Goal: Task Accomplishment & Management: Complete application form

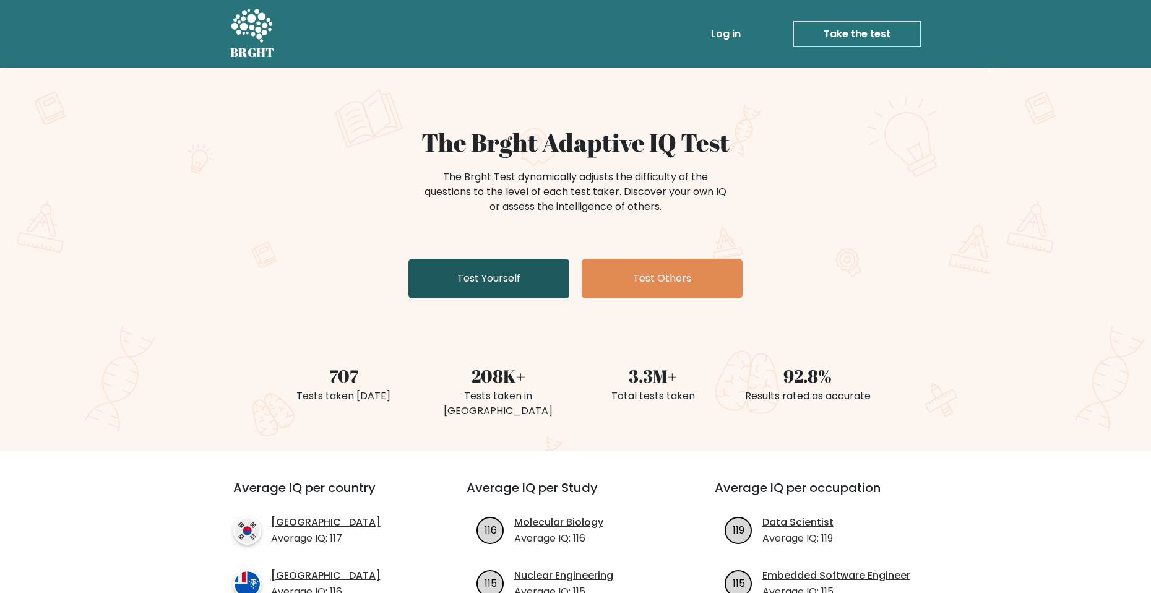
click at [471, 293] on link "Test Yourself" at bounding box center [488, 279] width 161 height 40
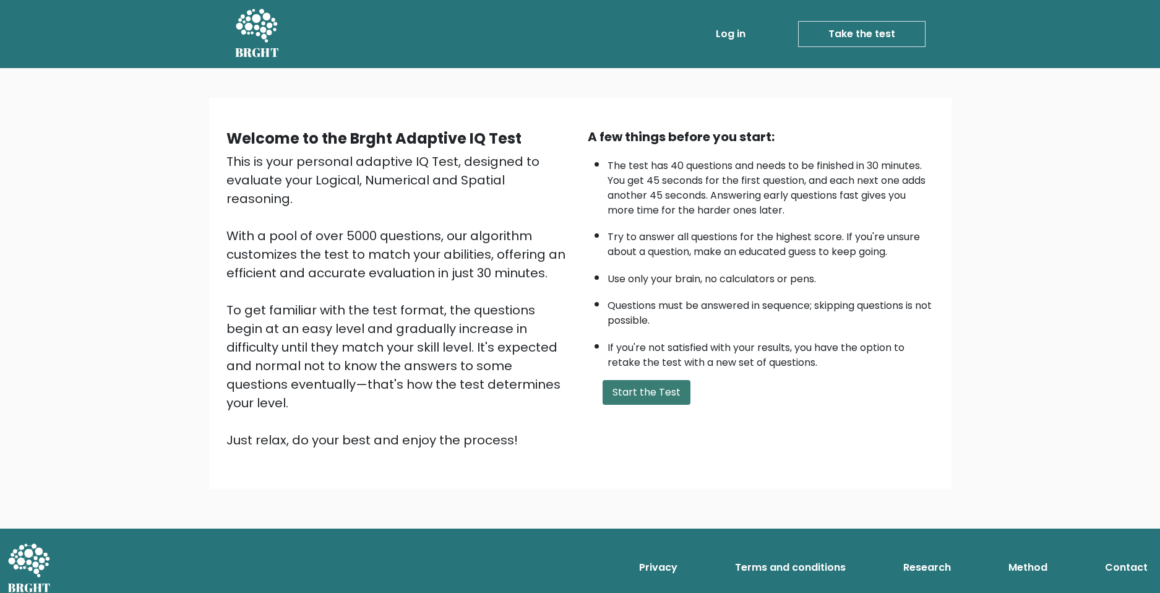
click at [651, 395] on button "Start the Test" at bounding box center [647, 392] width 88 height 25
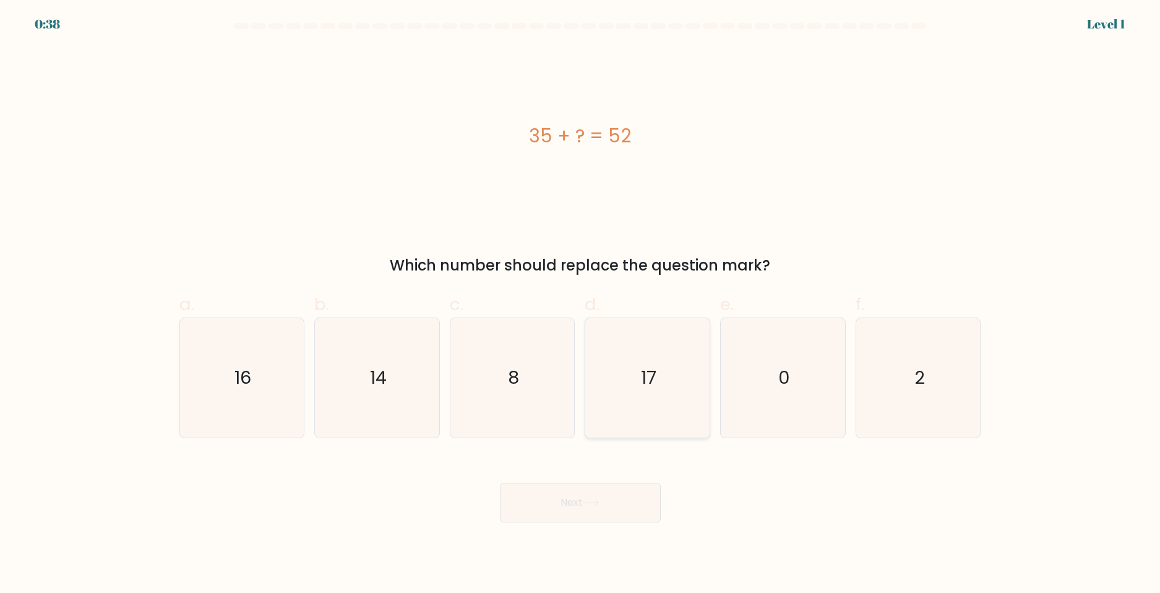
click at [647, 376] on text "17" at bounding box center [648, 377] width 15 height 25
click at [581, 304] on input "d. 17" at bounding box center [580, 300] width 1 height 8
radio input "true"
click at [584, 508] on button "Next" at bounding box center [580, 503] width 161 height 40
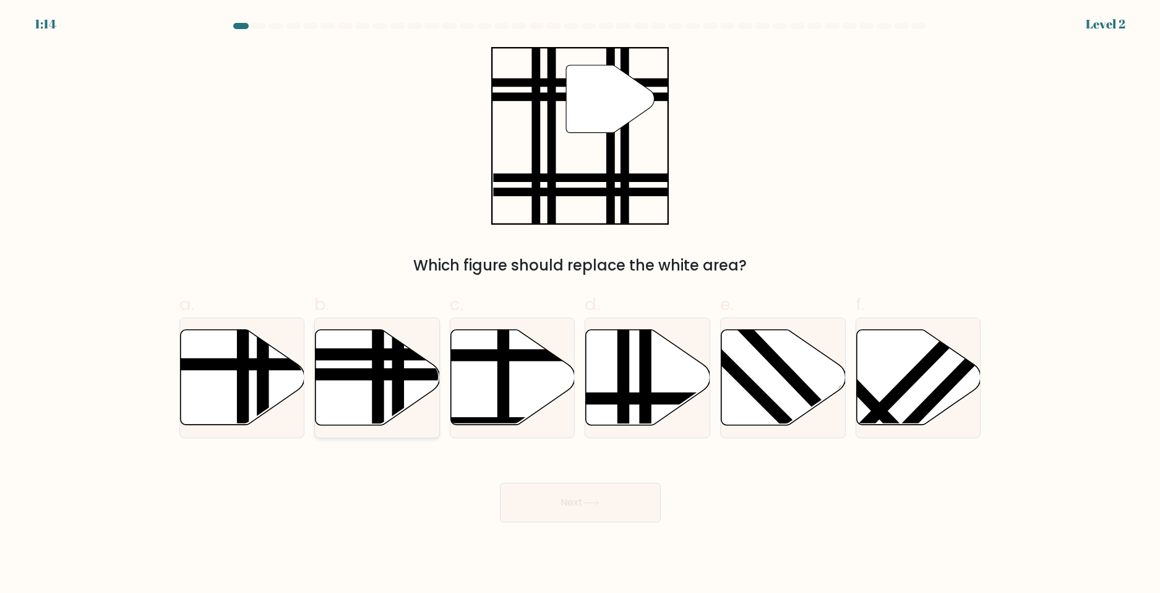
click at [398, 384] on line at bounding box center [398, 429] width 0 height 251
click at [580, 304] on input "b." at bounding box center [580, 300] width 1 height 8
radio input "true"
click at [622, 504] on button "Next" at bounding box center [580, 503] width 161 height 40
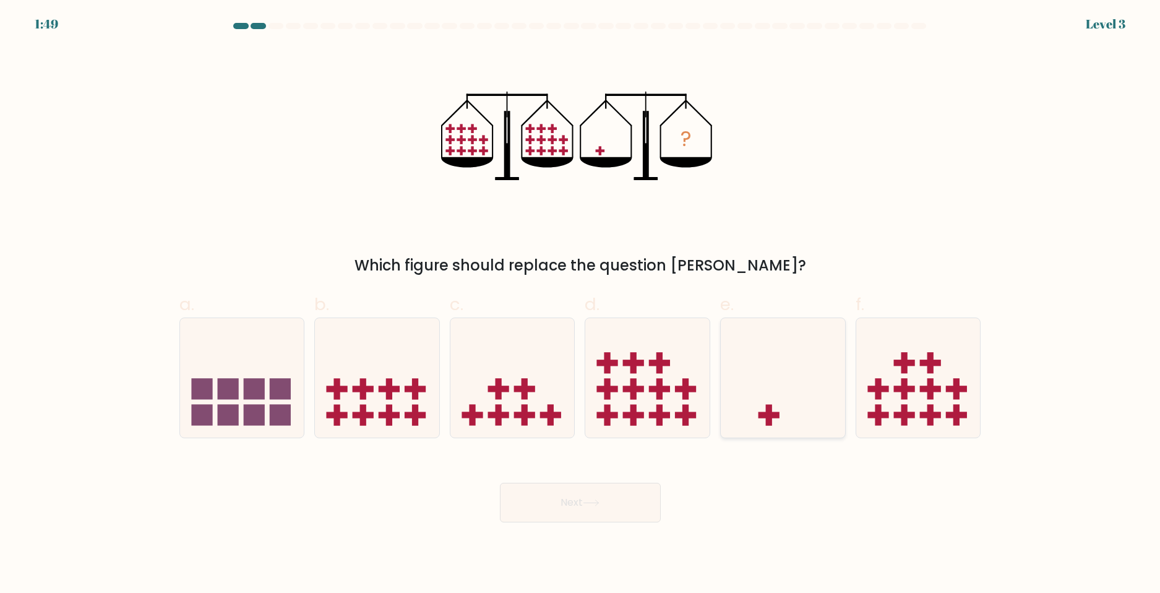
click at [778, 411] on icon at bounding box center [783, 377] width 124 height 103
click at [581, 304] on input "e." at bounding box center [580, 300] width 1 height 8
radio input "true"
click at [633, 501] on button "Next" at bounding box center [580, 503] width 161 height 40
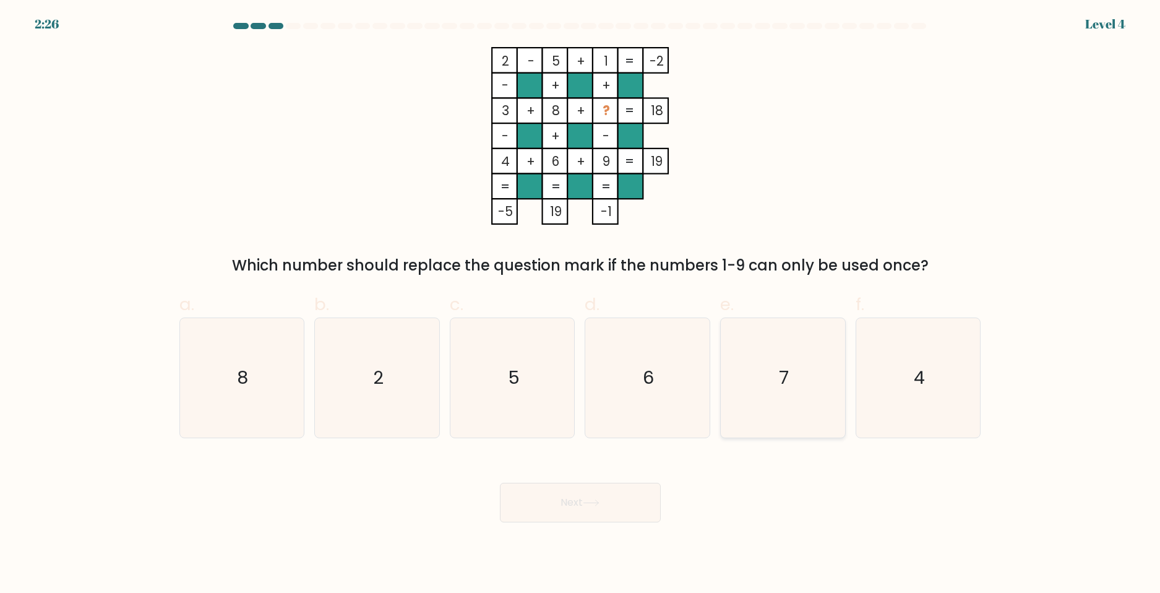
click at [794, 377] on icon "7" at bounding box center [782, 377] width 119 height 119
click at [581, 304] on input "e. 7" at bounding box center [580, 300] width 1 height 8
radio input "true"
click at [641, 492] on button "Next" at bounding box center [580, 503] width 161 height 40
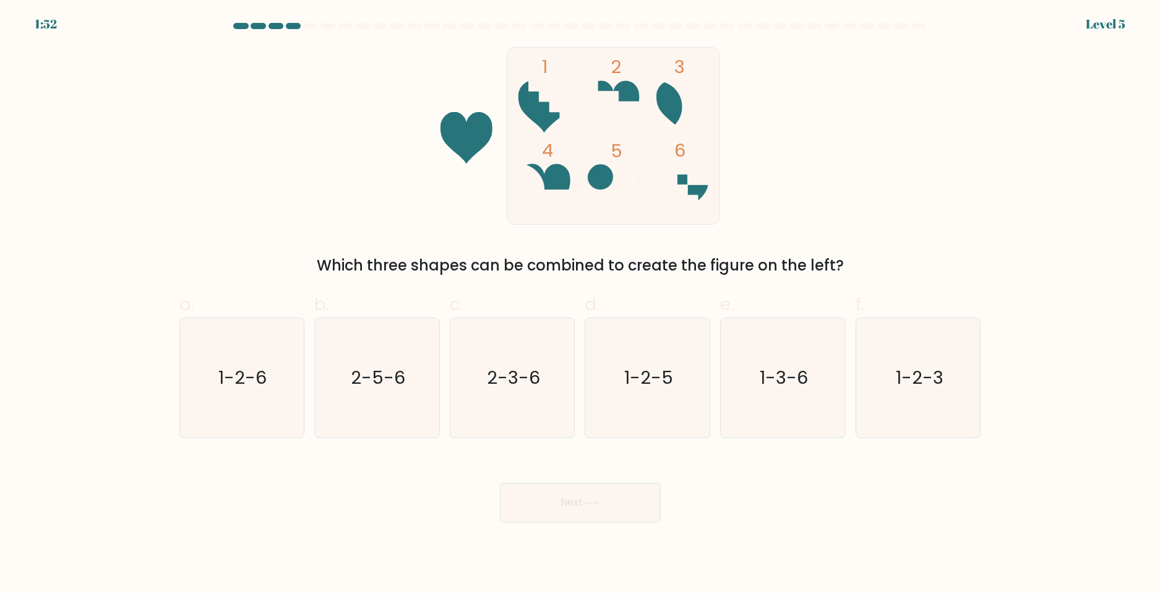
drag, startPoint x: 227, startPoint y: 393, endPoint x: 578, endPoint y: 533, distance: 378.2
click at [231, 395] on icon "1-2-6" at bounding box center [241, 377] width 119 height 119
click at [604, 505] on button "Next" at bounding box center [580, 503] width 161 height 40
click at [209, 368] on icon "1-2-6" at bounding box center [241, 377] width 119 height 119
click at [580, 304] on input "a. 1-2-6" at bounding box center [580, 300] width 1 height 8
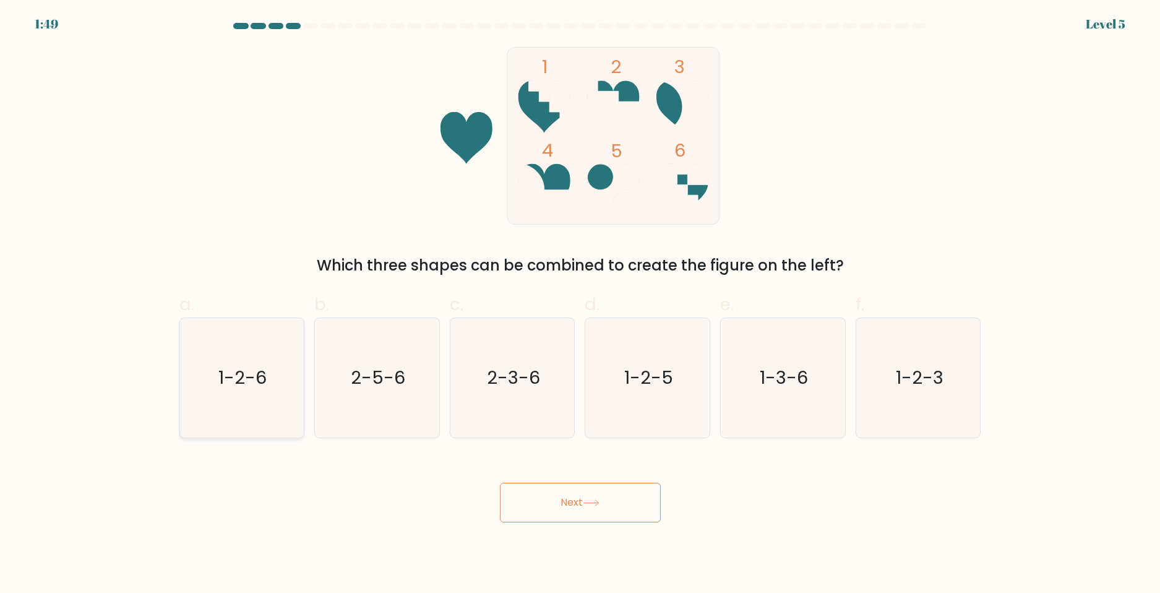
radio input "true"
click at [583, 517] on button "Next" at bounding box center [580, 503] width 161 height 40
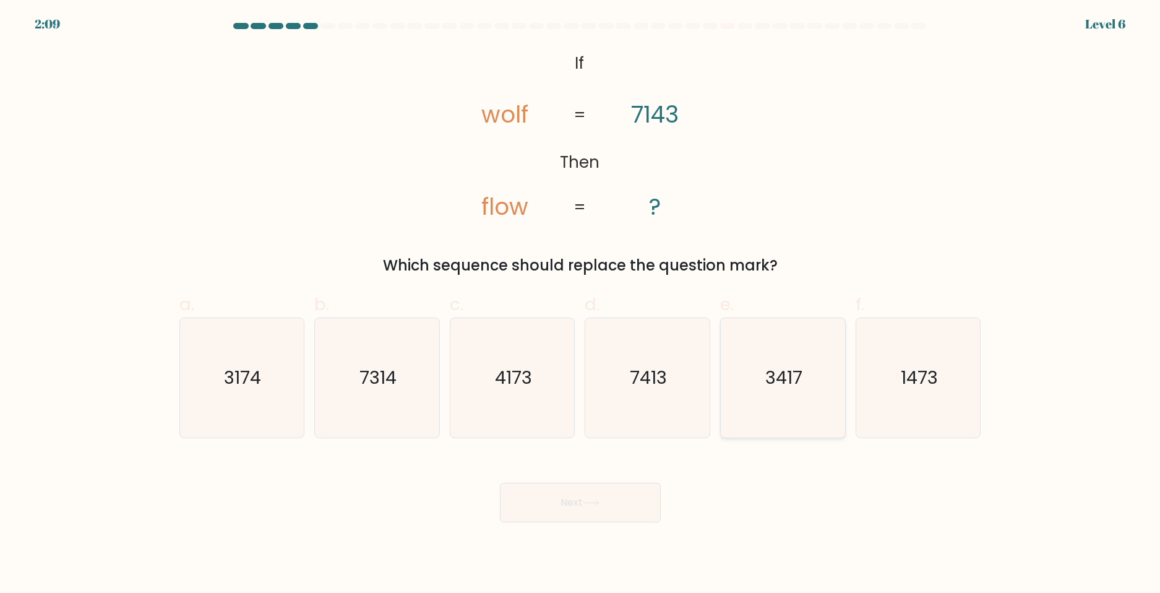
click at [809, 410] on icon "3417" at bounding box center [782, 377] width 119 height 119
click at [581, 304] on input "e. 3417" at bounding box center [580, 300] width 1 height 8
radio input "true"
click at [581, 517] on button "Next" at bounding box center [580, 503] width 161 height 40
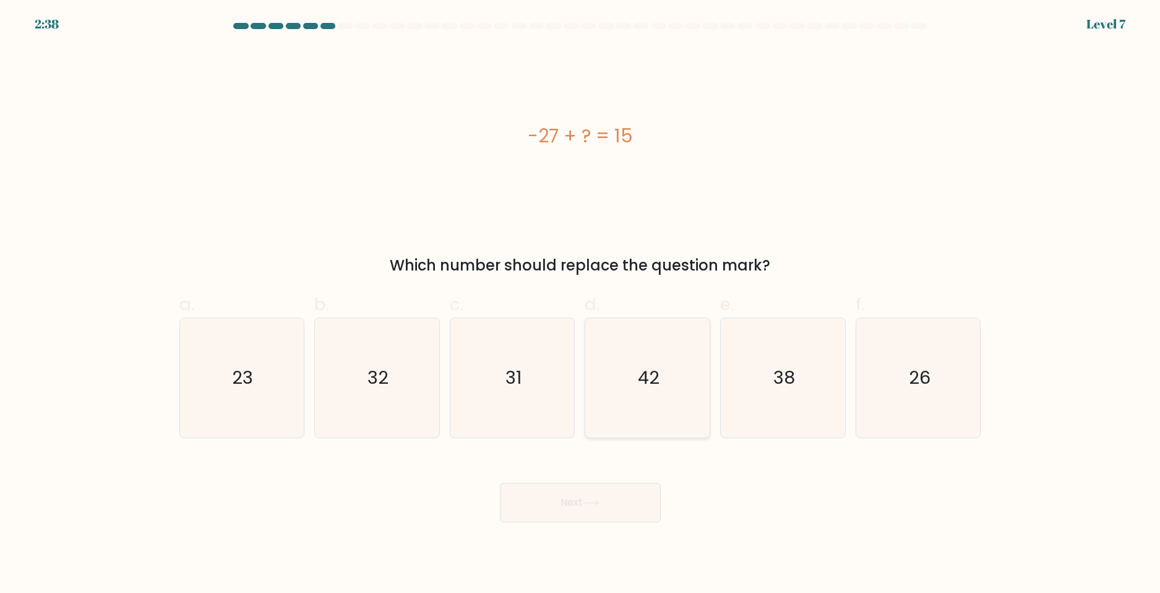
click at [695, 380] on icon "42" at bounding box center [647, 377] width 119 height 119
click at [581, 304] on input "d. 42" at bounding box center [580, 300] width 1 height 8
radio input "true"
click at [632, 504] on button "Next" at bounding box center [580, 503] width 161 height 40
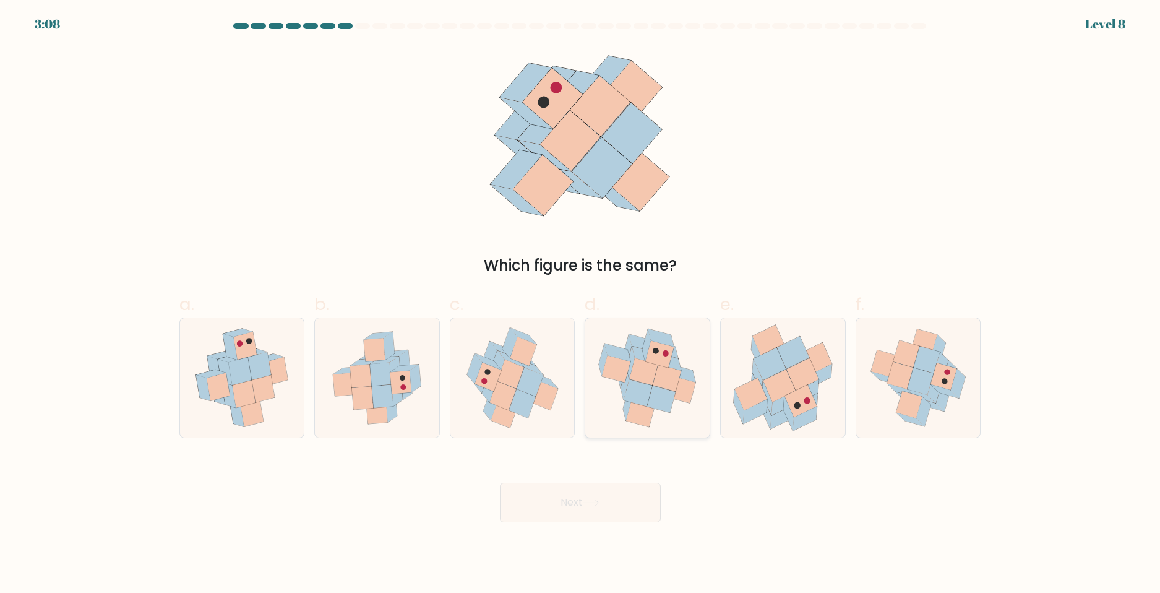
click at [639, 416] on icon at bounding box center [641, 413] width 28 height 27
click at [581, 304] on input "d." at bounding box center [580, 300] width 1 height 8
radio input "true"
click at [616, 505] on button "Next" at bounding box center [580, 503] width 161 height 40
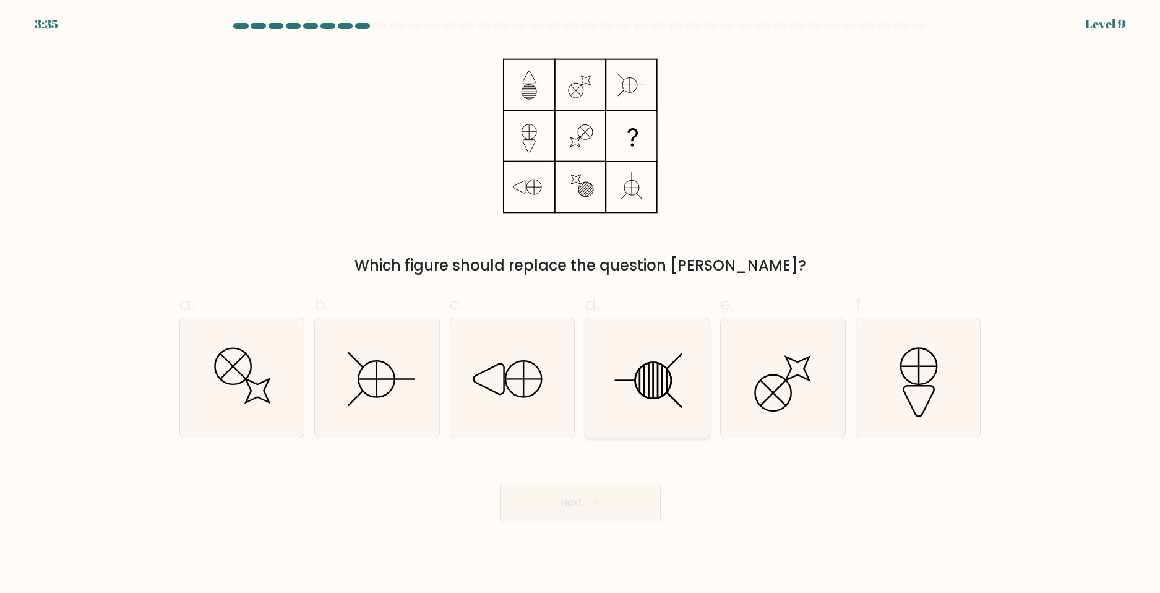
click at [635, 419] on icon at bounding box center [647, 377] width 119 height 119
click at [581, 304] on input "d." at bounding box center [580, 300] width 1 height 8
radio input "true"
click at [610, 477] on div "Next" at bounding box center [580, 487] width 817 height 69
click at [599, 493] on button "Next" at bounding box center [580, 503] width 161 height 40
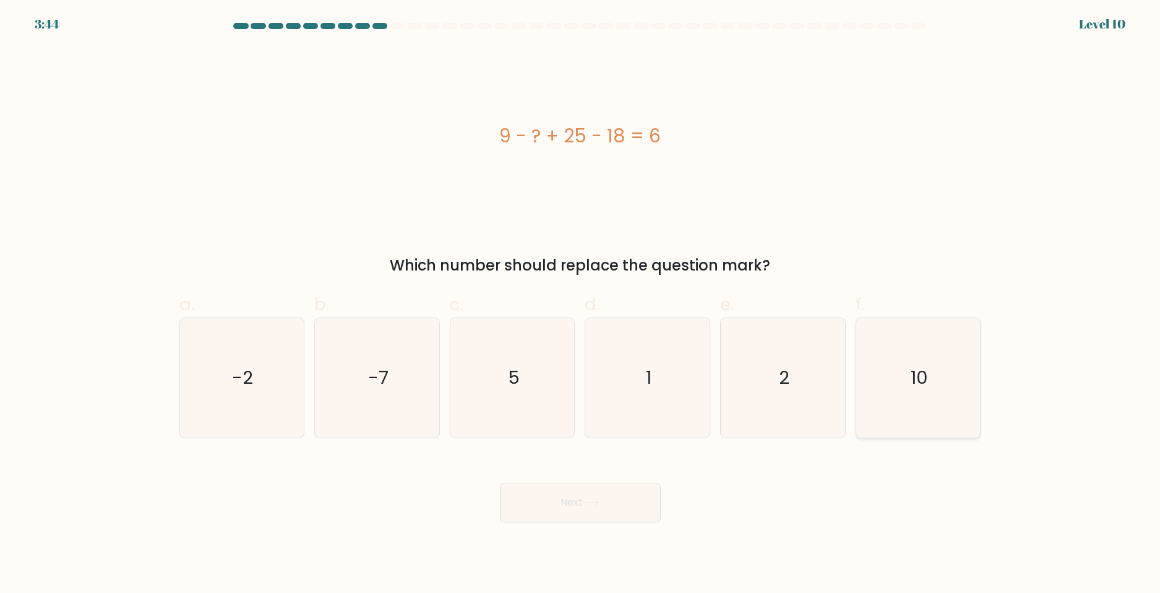
click at [883, 382] on icon "10" at bounding box center [918, 377] width 119 height 119
click at [581, 304] on input "f. 10" at bounding box center [580, 300] width 1 height 8
radio input "true"
click at [635, 505] on button "Next" at bounding box center [580, 503] width 161 height 40
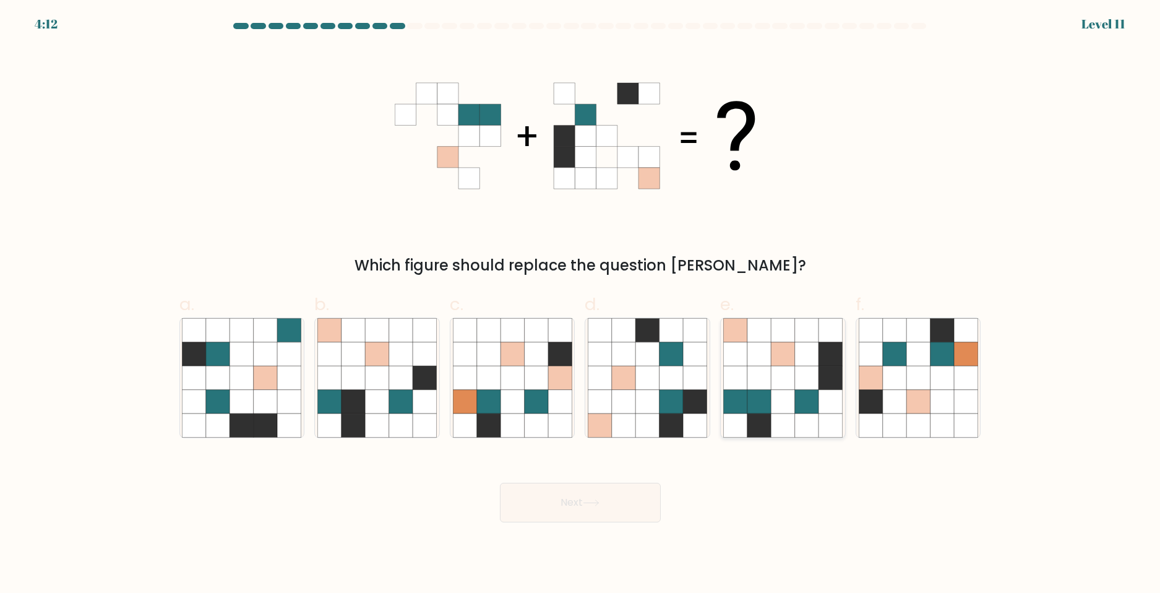
click at [770, 424] on icon at bounding box center [759, 425] width 24 height 24
click at [581, 304] on input "e." at bounding box center [580, 300] width 1 height 8
radio input "true"
click at [598, 500] on icon at bounding box center [591, 502] width 17 height 7
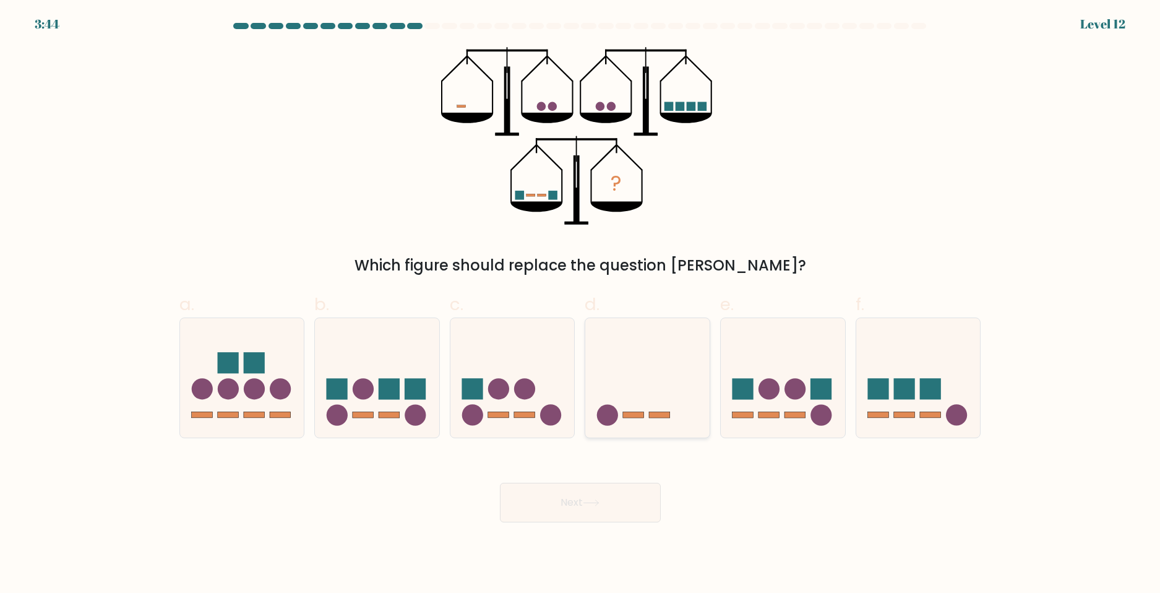
click at [642, 345] on icon at bounding box center [647, 377] width 124 height 103
click at [581, 304] on input "d." at bounding box center [580, 300] width 1 height 8
radio input "true"
drag, startPoint x: 592, startPoint y: 507, endPoint x: 588, endPoint y: 501, distance: 7.8
click at [591, 506] on button "Next" at bounding box center [580, 503] width 161 height 40
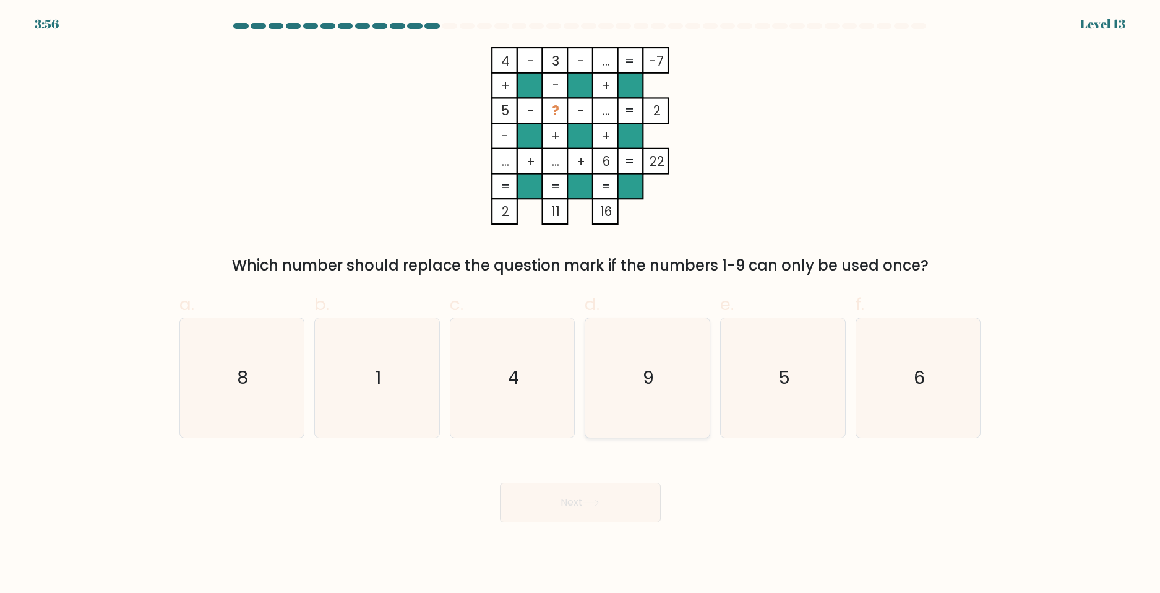
click at [653, 387] on text "9" at bounding box center [648, 377] width 11 height 25
click at [581, 304] on input "d. 9" at bounding box center [580, 300] width 1 height 8
radio input "true"
click at [591, 478] on div "Next" at bounding box center [580, 487] width 817 height 69
click at [585, 497] on button "Next" at bounding box center [580, 503] width 161 height 40
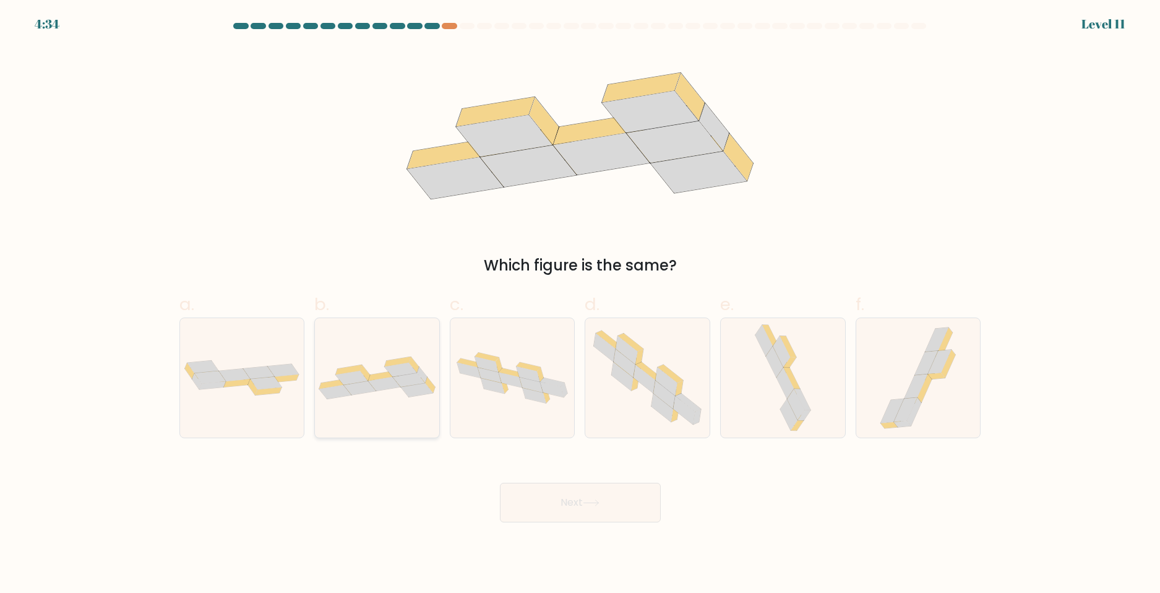
click at [392, 403] on div at bounding box center [377, 377] width 126 height 121
click at [580, 304] on input "b." at bounding box center [580, 300] width 1 height 8
radio input "true"
drag, startPoint x: 529, startPoint y: 478, endPoint x: 531, endPoint y: 505, distance: 27.9
click at [529, 488] on div "Next" at bounding box center [580, 487] width 817 height 69
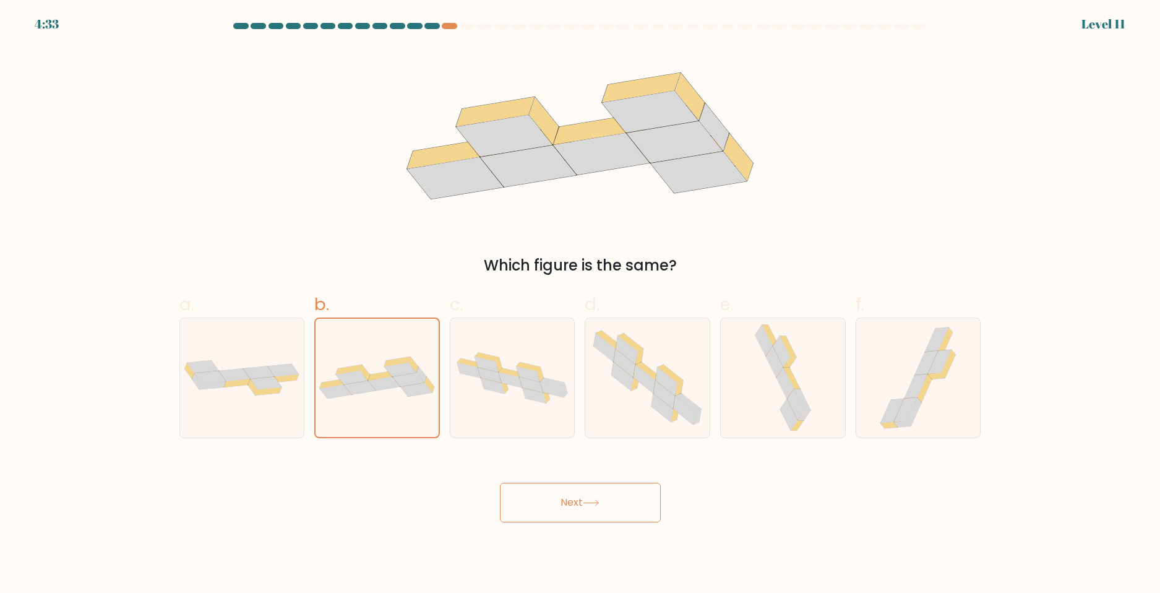
click at [531, 505] on button "Next" at bounding box center [580, 503] width 161 height 40
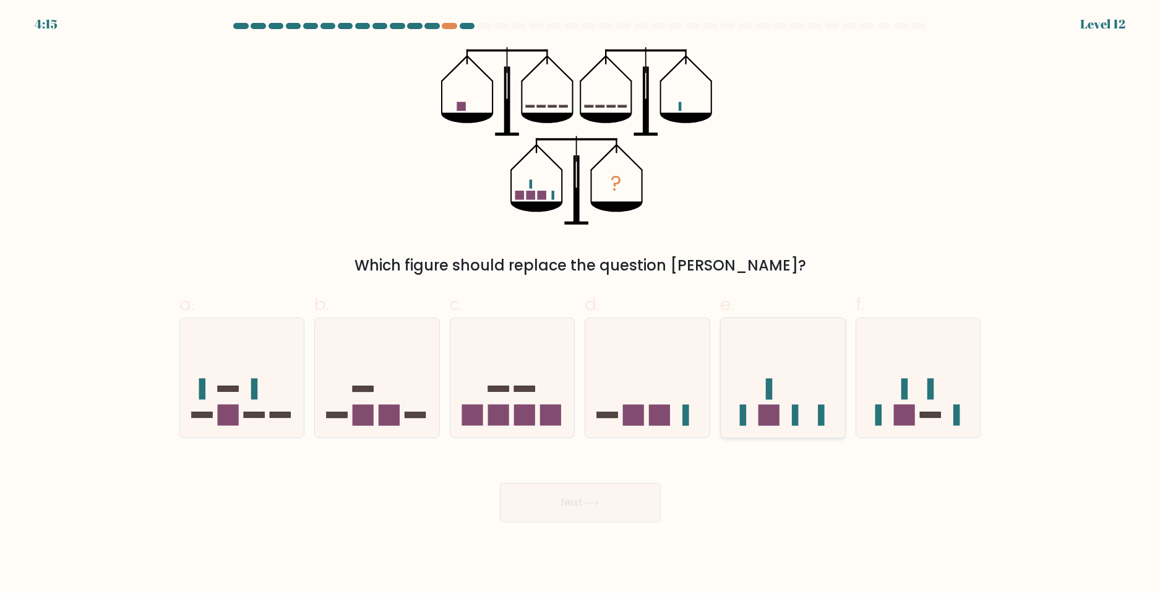
click at [792, 385] on icon at bounding box center [783, 377] width 124 height 103
click at [581, 304] on input "e." at bounding box center [580, 300] width 1 height 8
radio input "true"
click at [627, 506] on button "Next" at bounding box center [580, 503] width 161 height 40
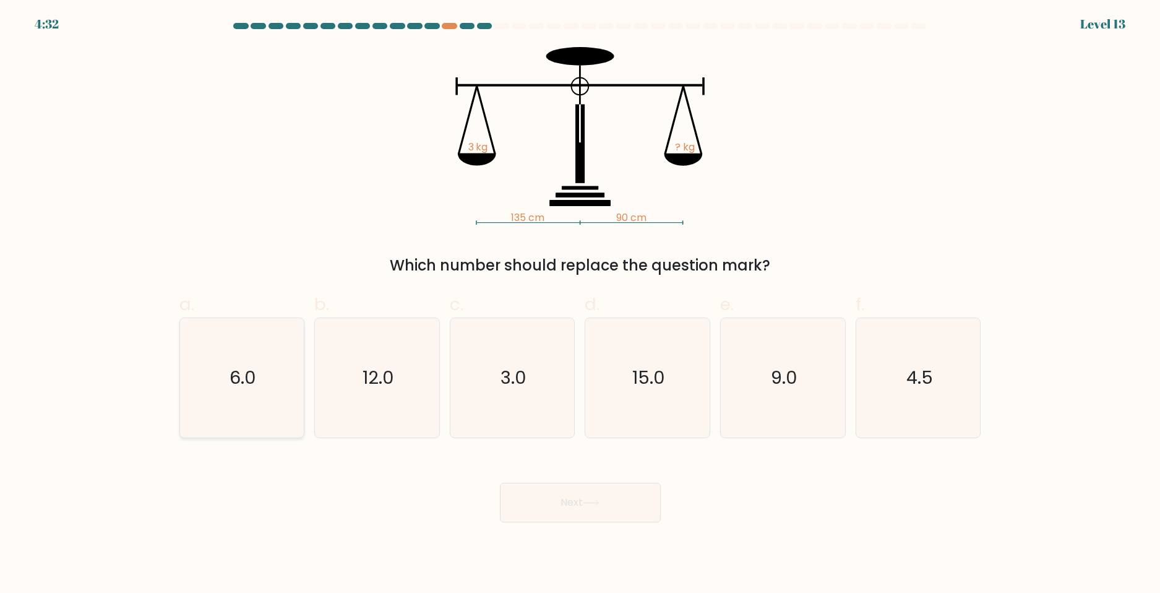
click at [246, 366] on text "6.0" at bounding box center [243, 377] width 27 height 25
click at [580, 304] on input "a. 6.0" at bounding box center [580, 300] width 1 height 8
radio input "true"
drag, startPoint x: 557, startPoint y: 534, endPoint x: 573, endPoint y: 507, distance: 31.6
click at [560, 528] on body "4:31 Level 13" at bounding box center [580, 296] width 1160 height 593
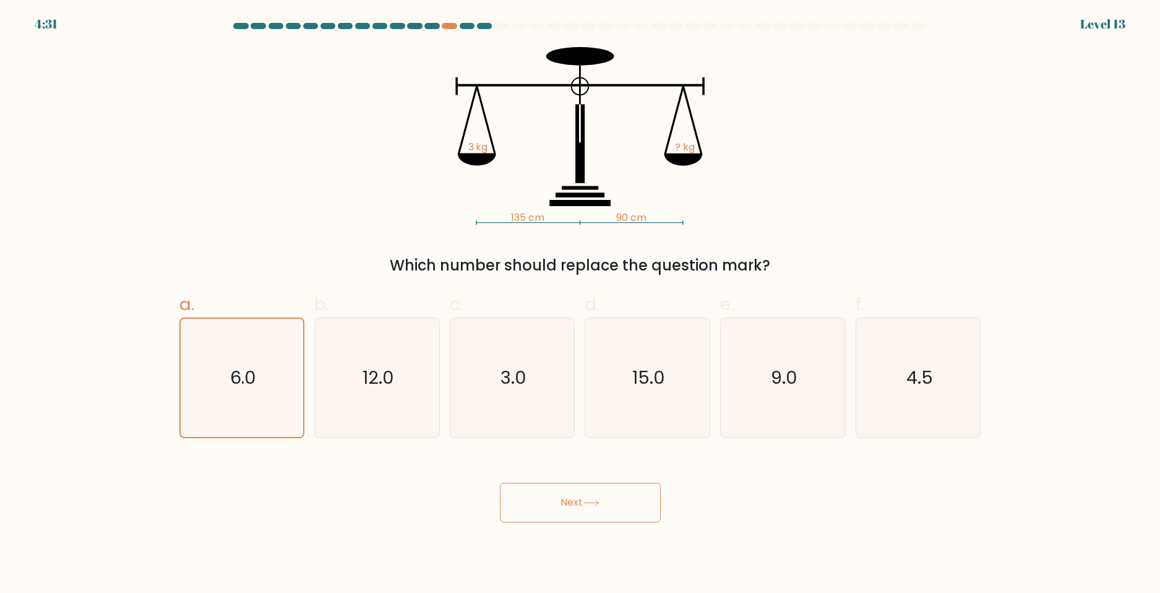
click at [577, 497] on button "Next" at bounding box center [580, 503] width 161 height 40
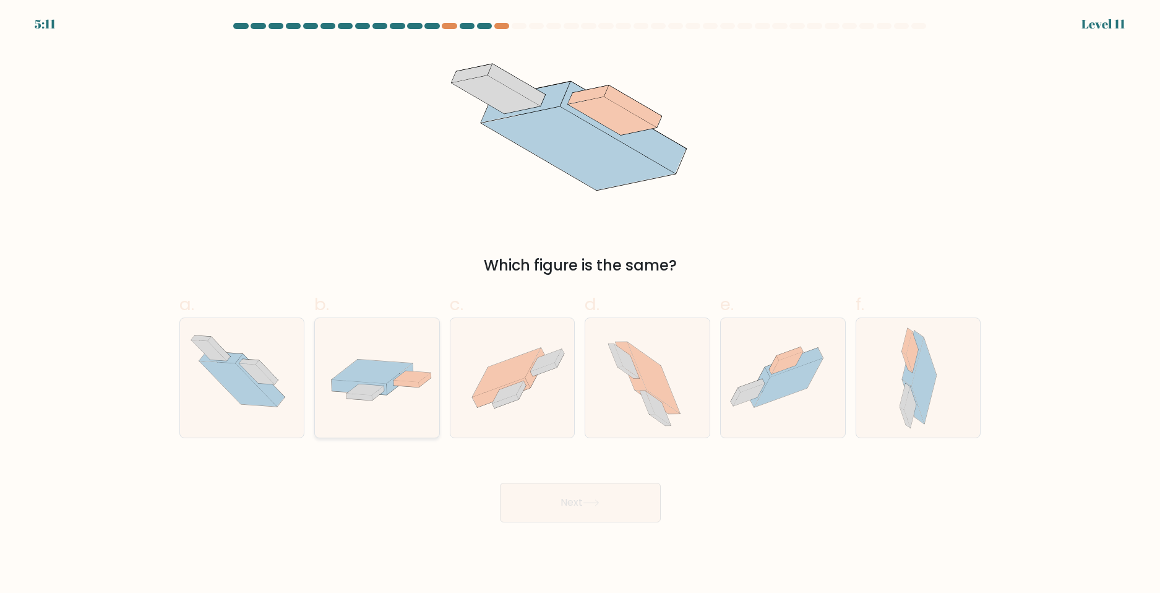
click at [419, 406] on div at bounding box center [377, 377] width 126 height 121
click at [580, 304] on input "b." at bounding box center [580, 300] width 1 height 8
radio input "true"
click at [539, 473] on div "Next" at bounding box center [580, 487] width 817 height 69
click at [379, 396] on icon at bounding box center [377, 377] width 123 height 53
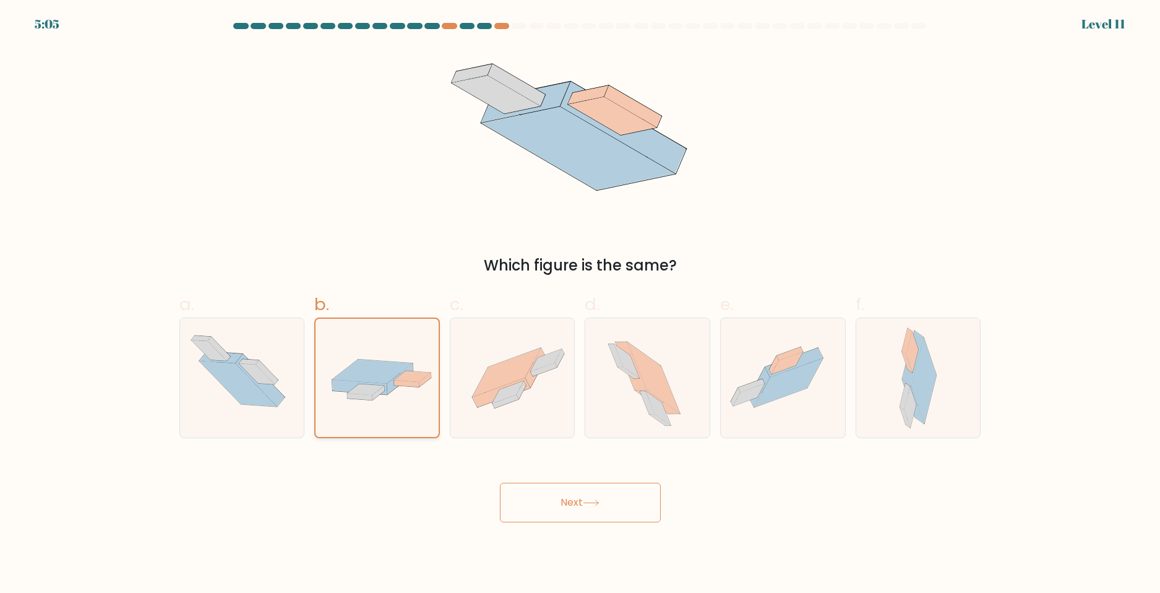
click at [580, 304] on input "b." at bounding box center [580, 300] width 1 height 8
click at [917, 386] on icon at bounding box center [923, 381] width 25 height 87
click at [581, 304] on input "f." at bounding box center [580, 300] width 1 height 8
radio input "true"
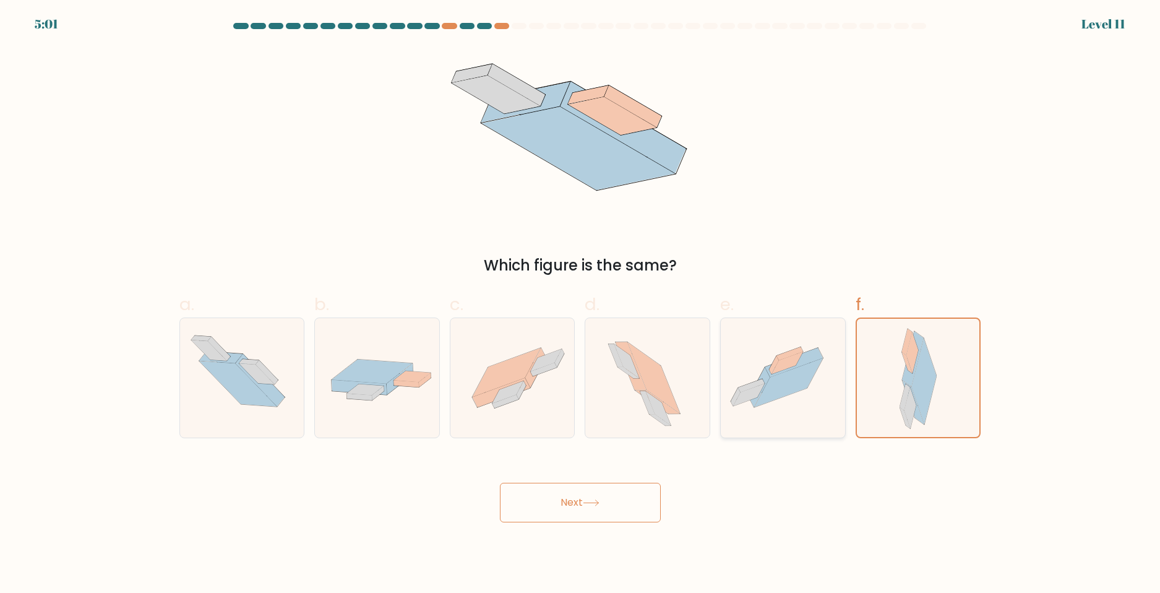
click at [783, 402] on icon at bounding box center [783, 377] width 124 height 93
click at [581, 304] on input "e." at bounding box center [580, 300] width 1 height 8
radio input "true"
click at [651, 501] on button "Next" at bounding box center [580, 503] width 161 height 40
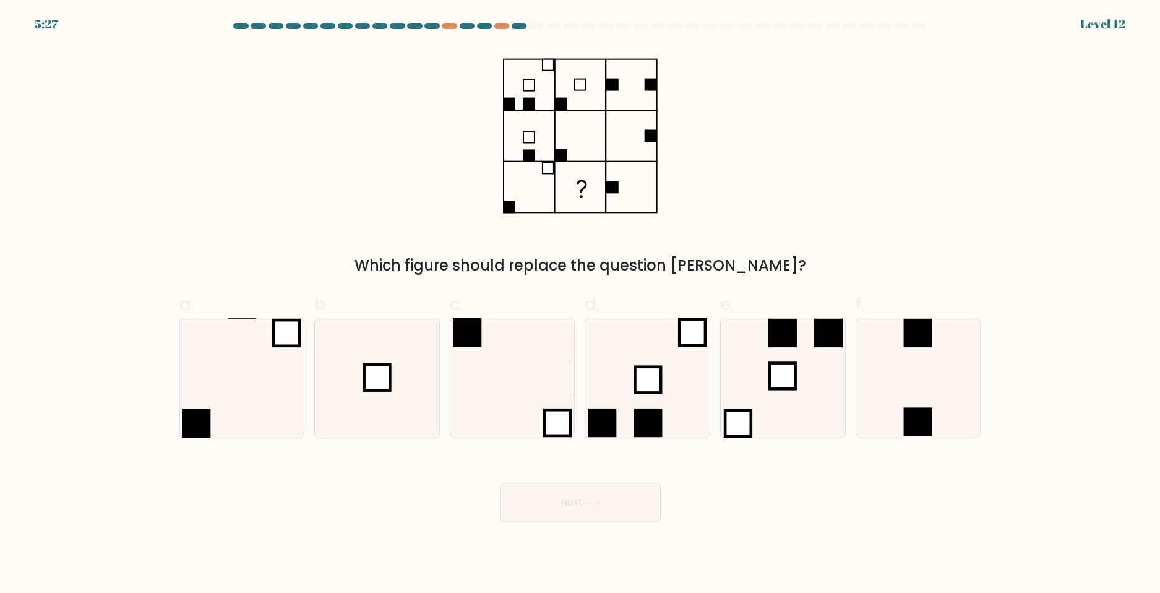
drag, startPoint x: 392, startPoint y: 392, endPoint x: 449, endPoint y: 451, distance: 81.8
click at [394, 396] on icon at bounding box center [376, 377] width 119 height 119
click at [580, 304] on input "b." at bounding box center [580, 300] width 1 height 8
radio input "true"
click at [528, 497] on button "Next" at bounding box center [580, 503] width 161 height 40
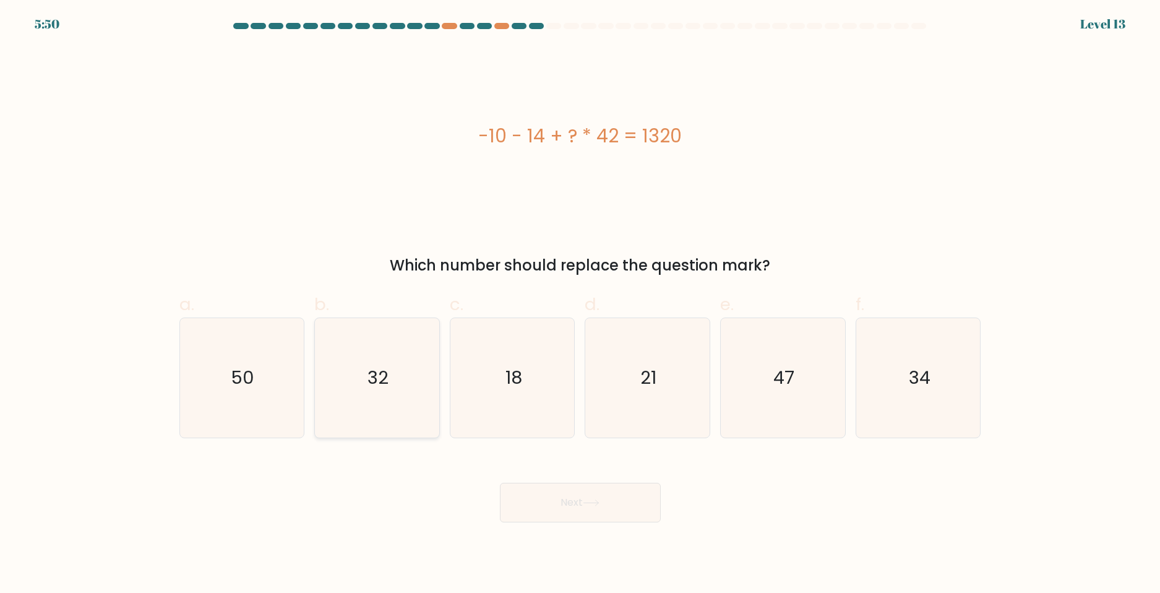
click at [355, 372] on icon "32" at bounding box center [376, 377] width 119 height 119
click at [580, 304] on input "b. 32" at bounding box center [580, 300] width 1 height 8
radio input "true"
click at [567, 493] on button "Next" at bounding box center [580, 503] width 161 height 40
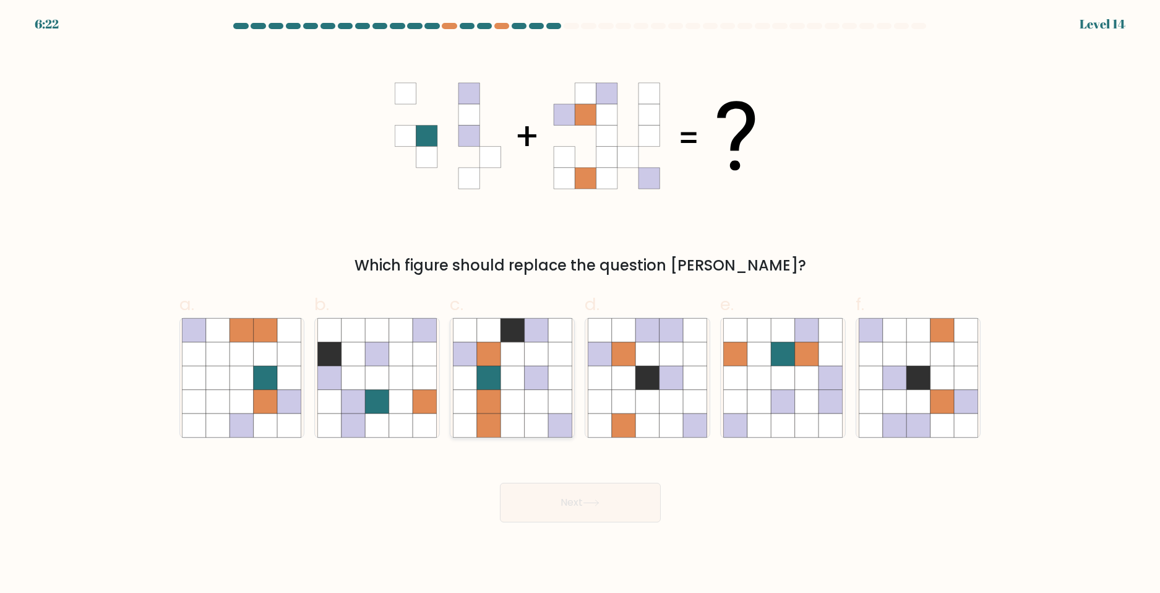
click at [497, 385] on icon at bounding box center [488, 378] width 24 height 24
click at [580, 304] on input "c." at bounding box center [580, 300] width 1 height 8
radio input "true"
click at [528, 460] on div "Next" at bounding box center [580, 487] width 817 height 69
click at [531, 475] on div "Next" at bounding box center [580, 487] width 817 height 69
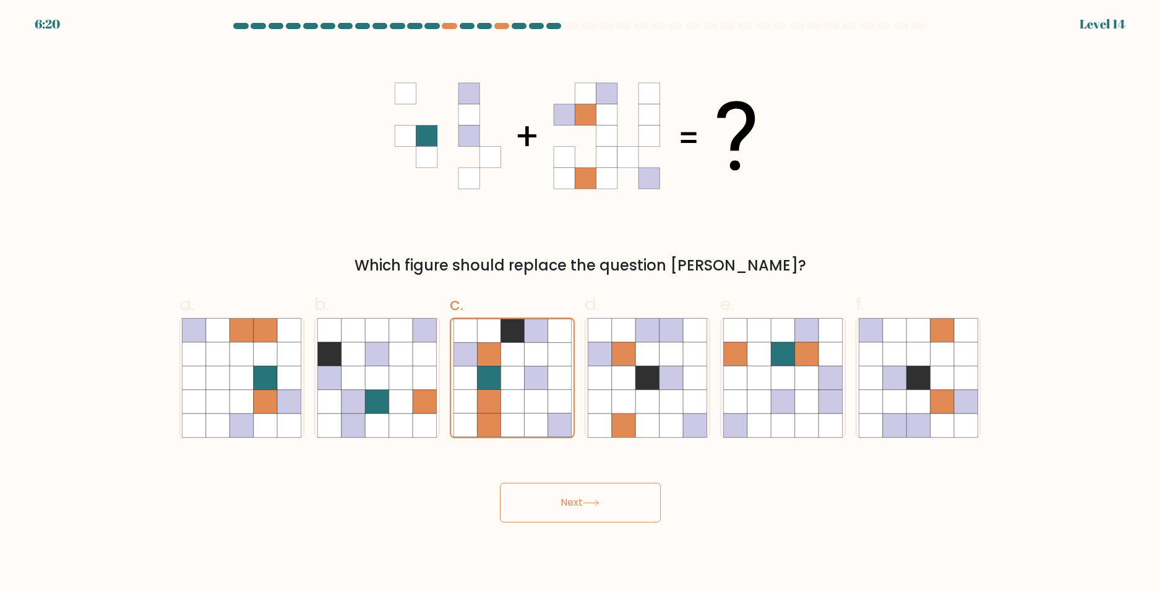
click at [533, 497] on button "Next" at bounding box center [580, 503] width 161 height 40
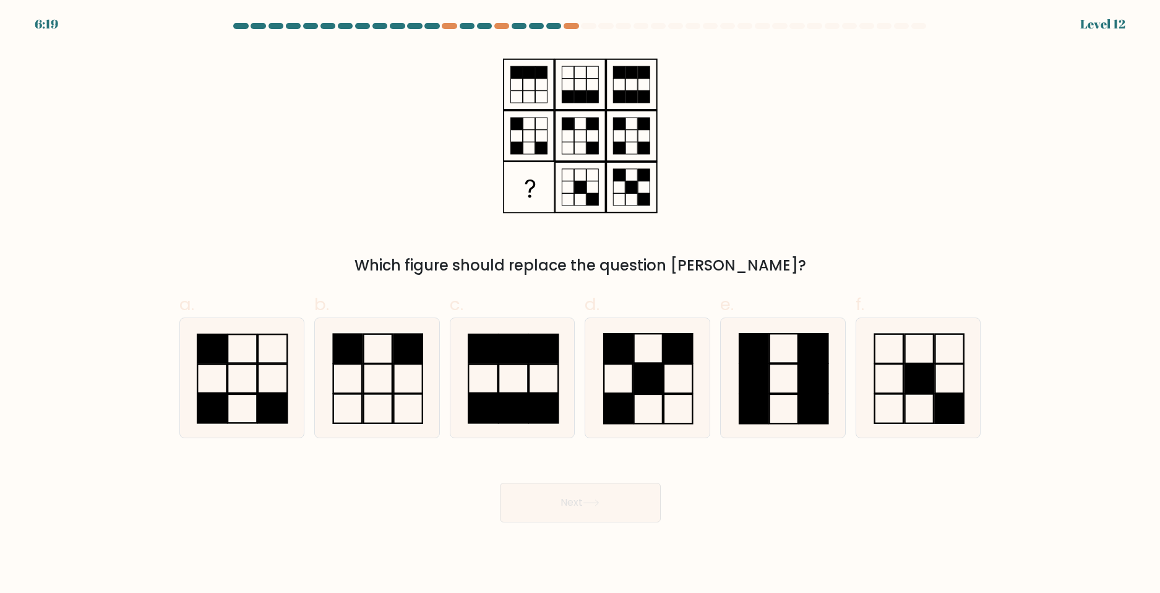
click at [535, 522] on body "6:19 Level 12" at bounding box center [580, 296] width 1160 height 593
click at [636, 409] on icon at bounding box center [647, 377] width 119 height 119
click at [581, 304] on input "d." at bounding box center [580, 300] width 1 height 8
radio input "true"
click at [590, 504] on icon at bounding box center [591, 502] width 17 height 7
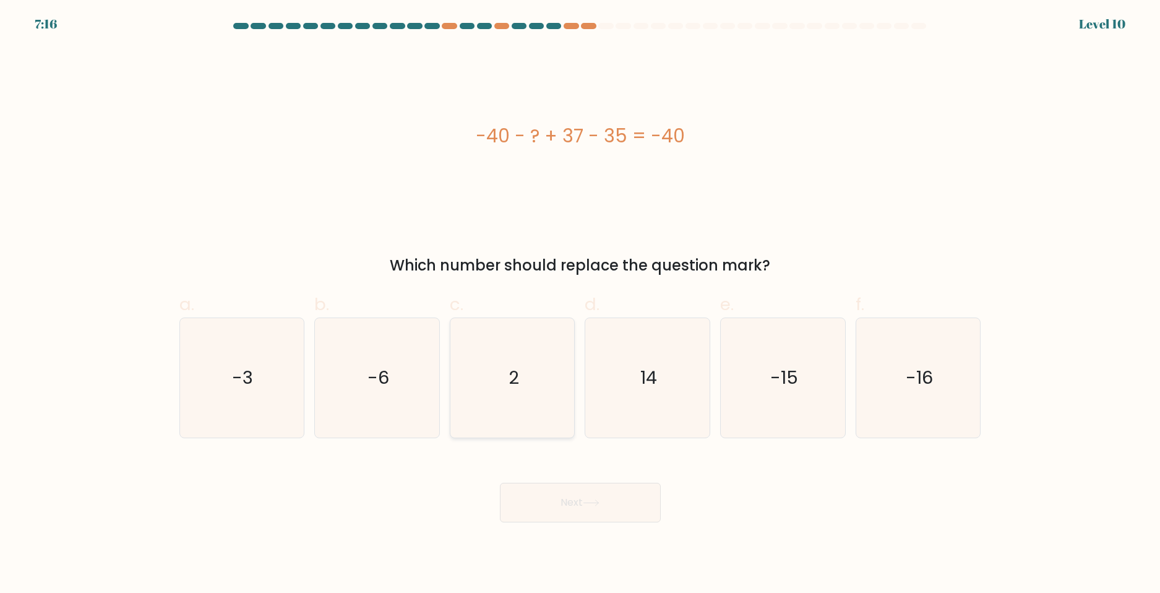
click at [519, 371] on icon "2" at bounding box center [512, 377] width 119 height 119
click at [580, 304] on input "c. 2" at bounding box center [580, 300] width 1 height 8
radio input "true"
click at [541, 501] on button "Next" at bounding box center [580, 503] width 161 height 40
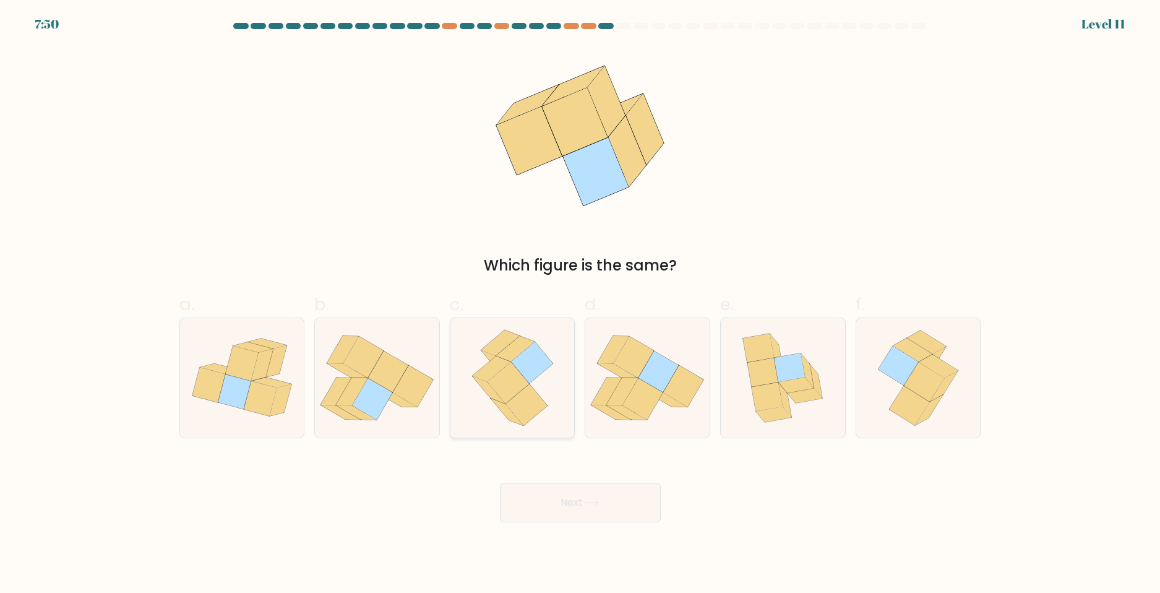
click at [488, 371] on icon at bounding box center [491, 368] width 38 height 25
click at [580, 304] on input "c." at bounding box center [580, 300] width 1 height 8
radio input "true"
click at [595, 517] on button "Next" at bounding box center [580, 503] width 161 height 40
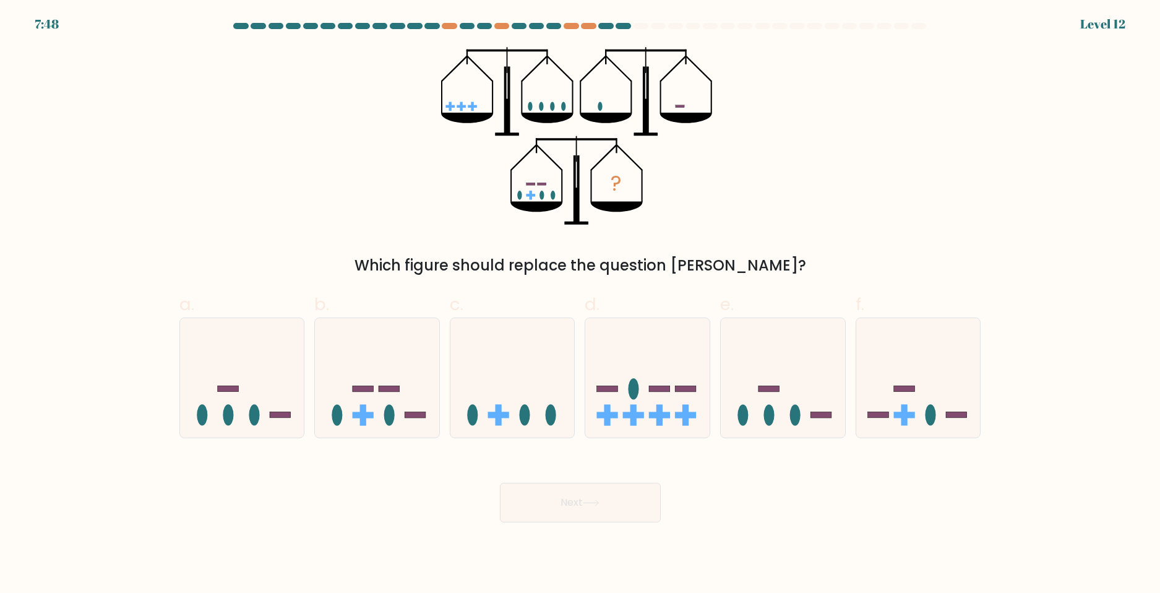
click at [594, 509] on button "Next" at bounding box center [580, 503] width 161 height 40
click at [397, 413] on icon at bounding box center [377, 377] width 124 height 103
click at [580, 304] on input "b." at bounding box center [580, 300] width 1 height 8
radio input "true"
click at [539, 484] on button "Next" at bounding box center [580, 503] width 161 height 40
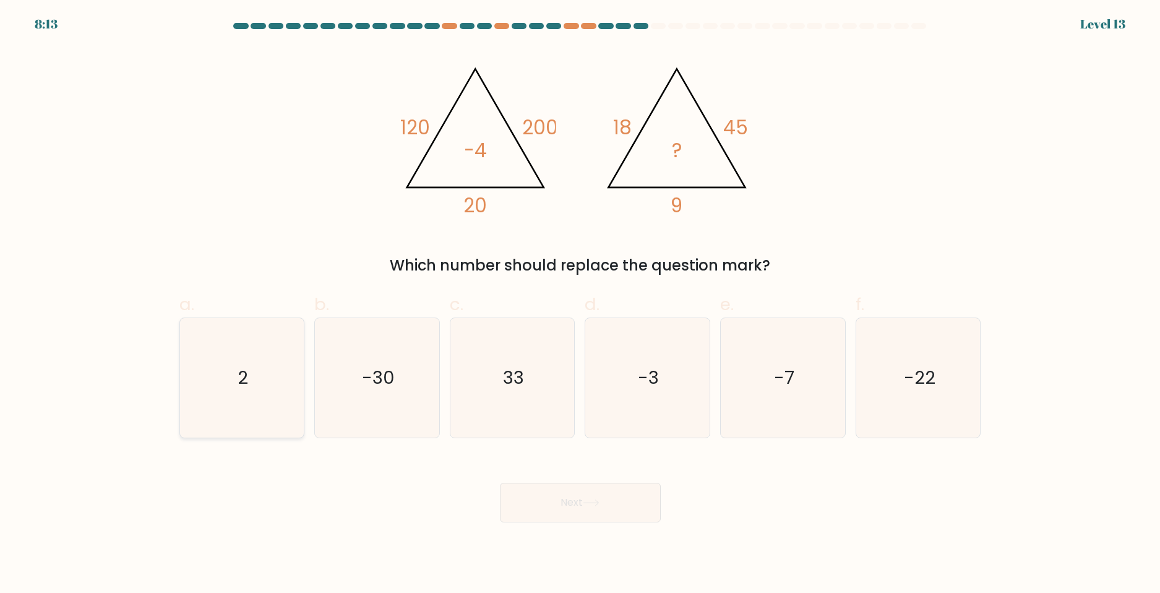
click at [218, 396] on icon "2" at bounding box center [241, 377] width 119 height 119
click at [580, 304] on input "a. 2" at bounding box center [580, 300] width 1 height 8
radio input "true"
click at [621, 497] on button "Next" at bounding box center [580, 503] width 161 height 40
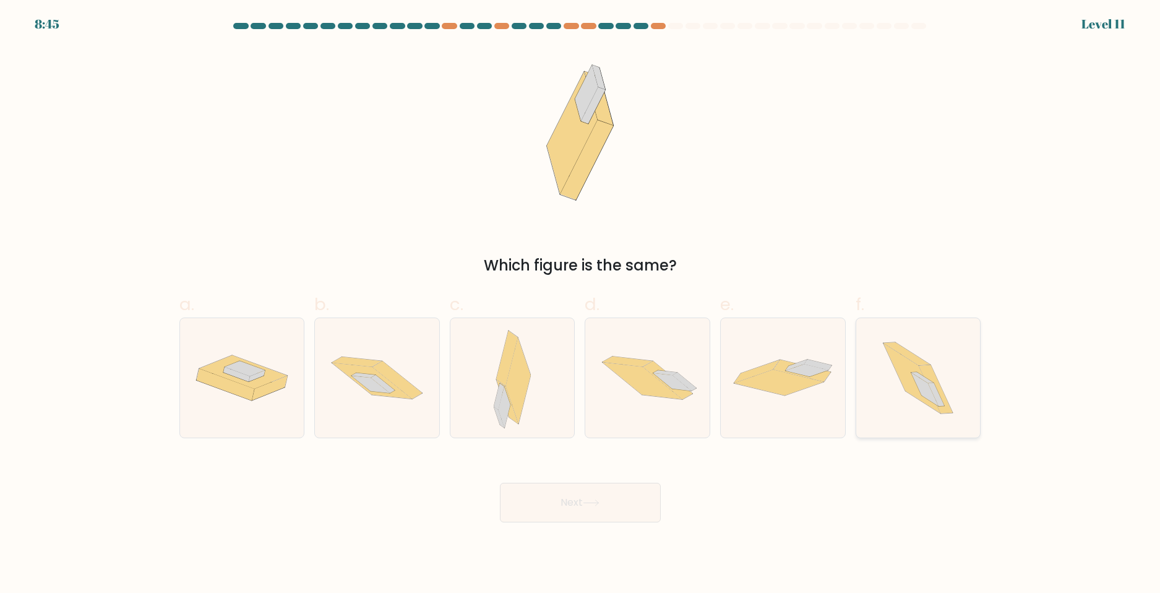
click at [921, 396] on icon at bounding box center [911, 378] width 57 height 70
click at [581, 304] on input "f." at bounding box center [580, 300] width 1 height 8
radio input "true"
click at [589, 481] on div "Next" at bounding box center [580, 487] width 817 height 69
click at [592, 492] on button "Next" at bounding box center [580, 503] width 161 height 40
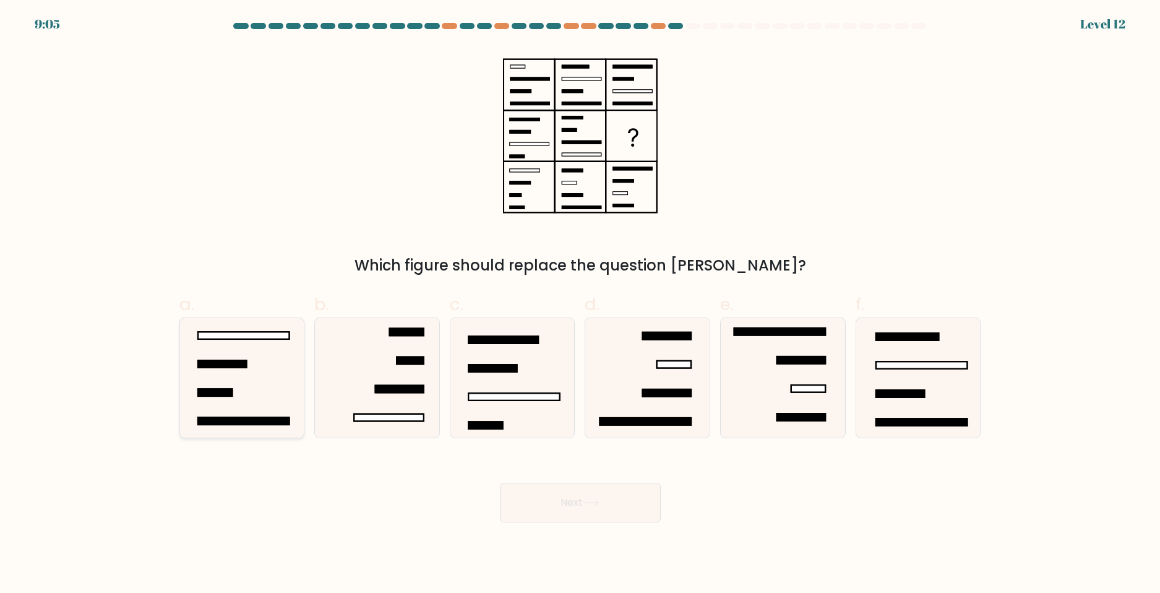
click at [248, 385] on icon at bounding box center [241, 377] width 119 height 119
click at [580, 304] on input "a." at bounding box center [580, 300] width 1 height 8
radio input "true"
click at [638, 520] on button "Next" at bounding box center [580, 503] width 161 height 40
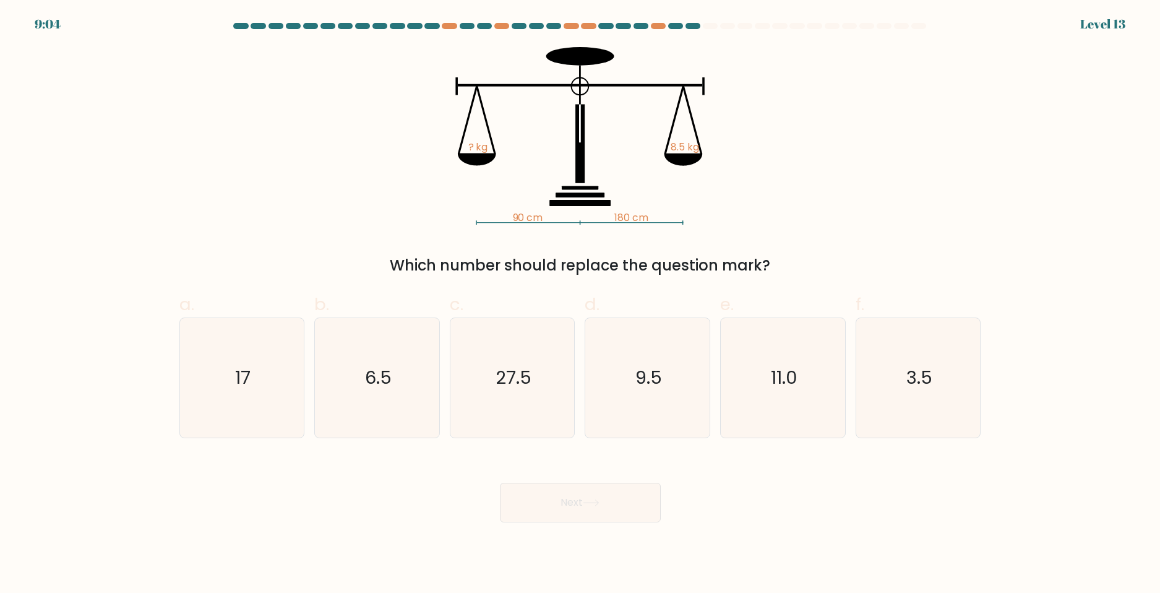
click at [629, 512] on button "Next" at bounding box center [580, 503] width 161 height 40
click at [256, 387] on icon "17" at bounding box center [241, 377] width 119 height 119
click at [580, 304] on input "a. 17" at bounding box center [580, 300] width 1 height 8
radio input "true"
click at [531, 494] on button "Next" at bounding box center [580, 503] width 161 height 40
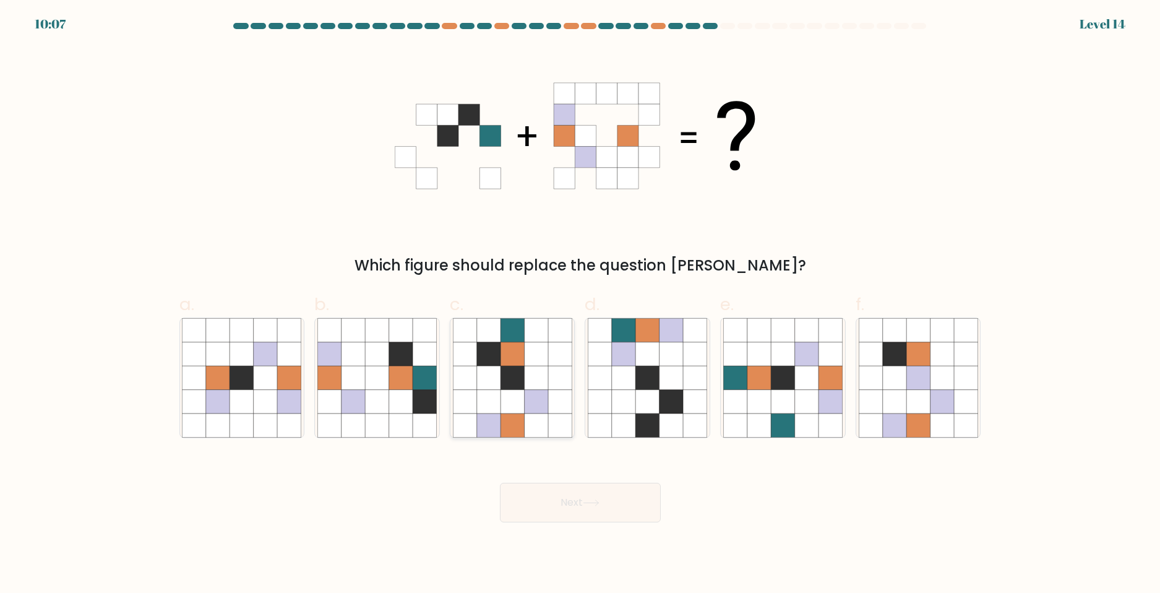
click at [491, 390] on icon at bounding box center [488, 401] width 24 height 24
click at [580, 304] on input "c." at bounding box center [580, 300] width 1 height 8
radio input "true"
click at [621, 519] on button "Next" at bounding box center [580, 503] width 161 height 40
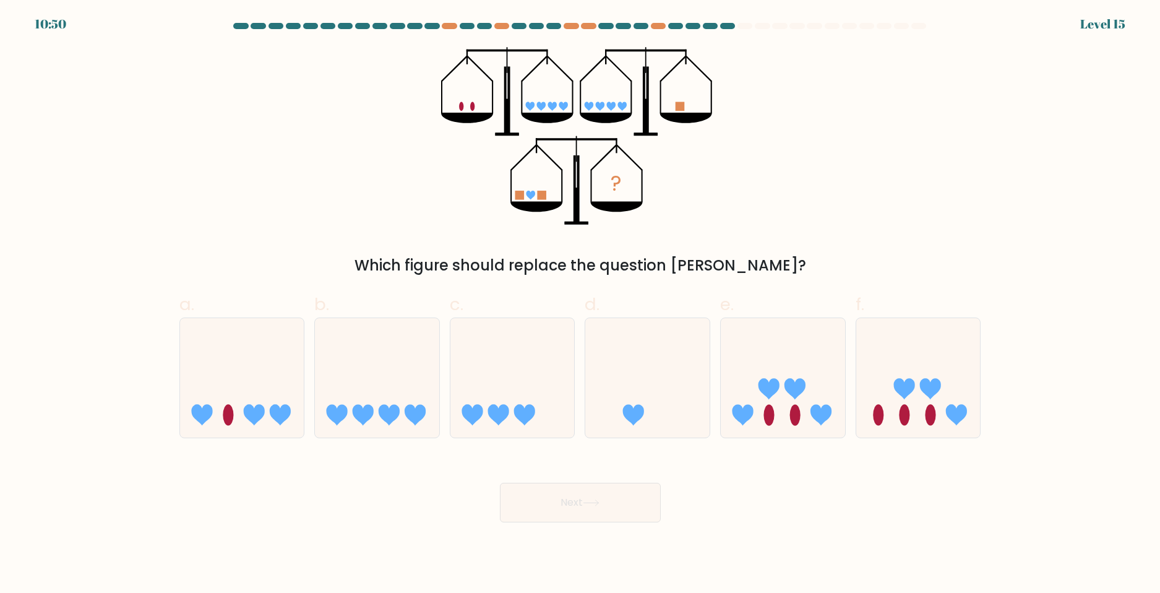
click at [618, 501] on button "Next" at bounding box center [580, 503] width 161 height 40
click at [864, 418] on icon at bounding box center [918, 377] width 124 height 103
click at [581, 304] on input "f." at bounding box center [580, 300] width 1 height 8
radio input "true"
click at [567, 498] on button "Next" at bounding box center [580, 503] width 161 height 40
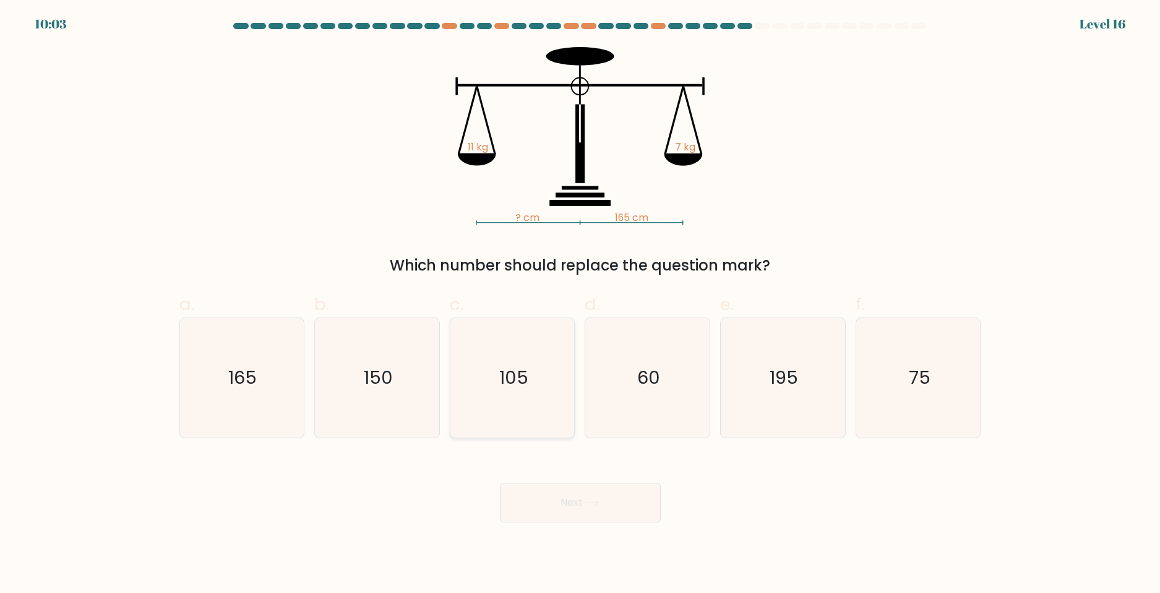
click at [543, 429] on icon "105" at bounding box center [512, 377] width 119 height 119
click at [580, 304] on input "c. 105" at bounding box center [580, 300] width 1 height 8
radio input "true"
click at [559, 502] on button "Next" at bounding box center [580, 503] width 161 height 40
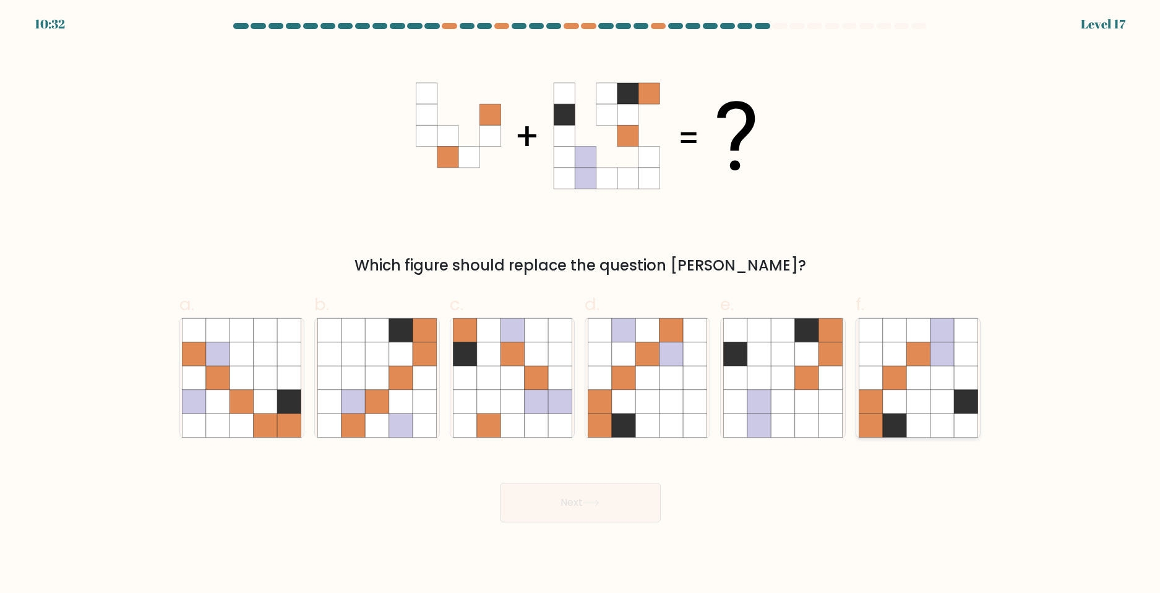
click at [940, 391] on icon at bounding box center [942, 401] width 24 height 24
click at [581, 304] on input "f." at bounding box center [580, 300] width 1 height 8
radio input "true"
click at [620, 481] on div "Next" at bounding box center [580, 487] width 817 height 69
click at [616, 502] on button "Next" at bounding box center [580, 503] width 161 height 40
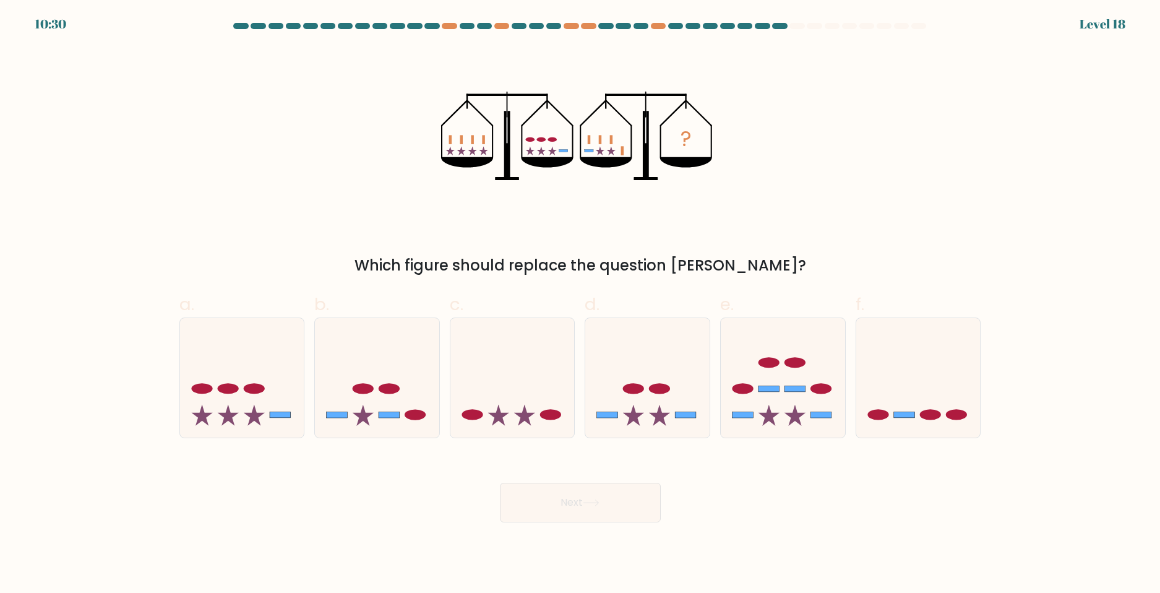
click at [500, 483] on button "Next" at bounding box center [580, 503] width 161 height 40
click at [655, 403] on icon at bounding box center [647, 377] width 124 height 103
click at [581, 304] on input "d." at bounding box center [580, 300] width 1 height 8
radio input "true"
click at [587, 504] on icon at bounding box center [591, 502] width 17 height 7
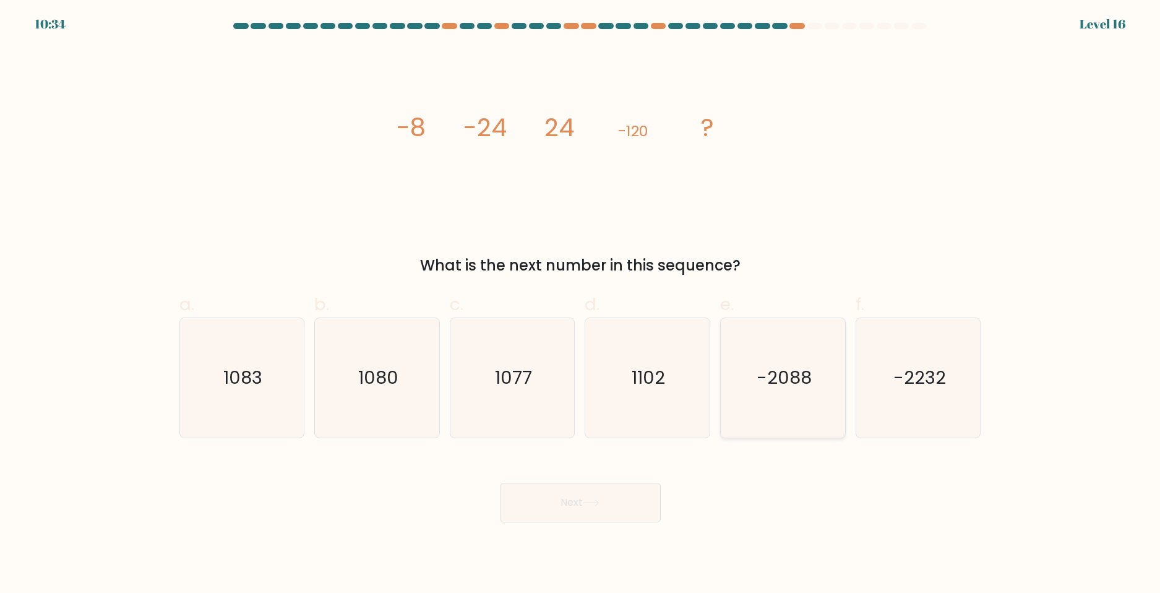
click at [781, 390] on text "-2088" at bounding box center [784, 377] width 55 height 25
click at [581, 304] on input "e. -2088" at bounding box center [580, 300] width 1 height 8
radio input "true"
click at [555, 493] on button "Next" at bounding box center [580, 503] width 161 height 40
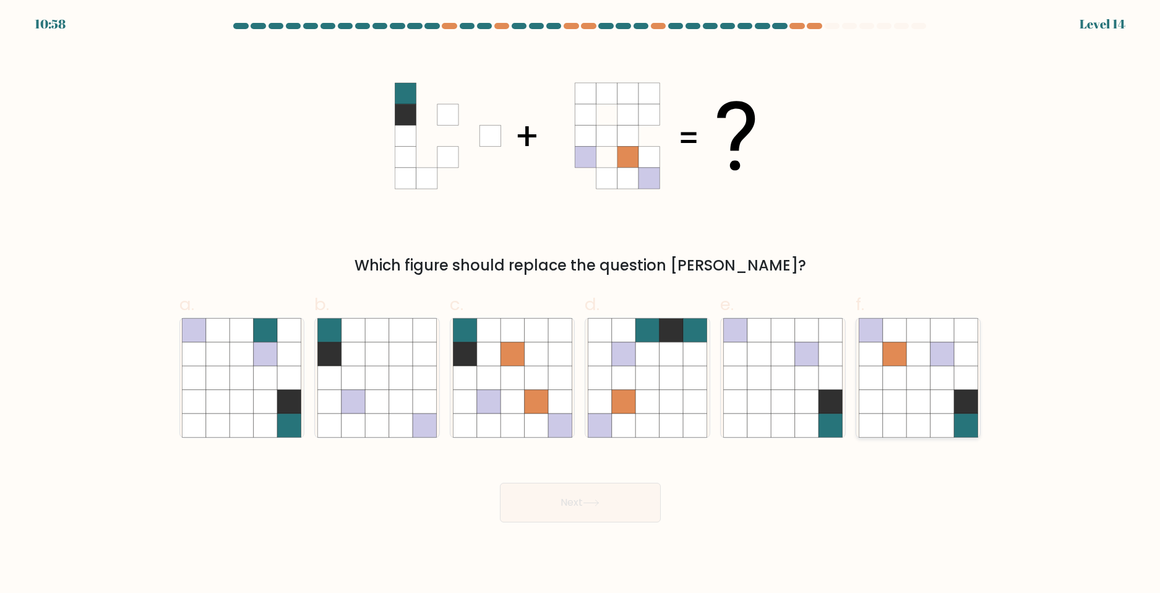
click at [926, 408] on icon at bounding box center [918, 401] width 24 height 24
click at [581, 304] on input "f." at bounding box center [580, 300] width 1 height 8
radio input "true"
click at [577, 489] on button "Next" at bounding box center [580, 503] width 161 height 40
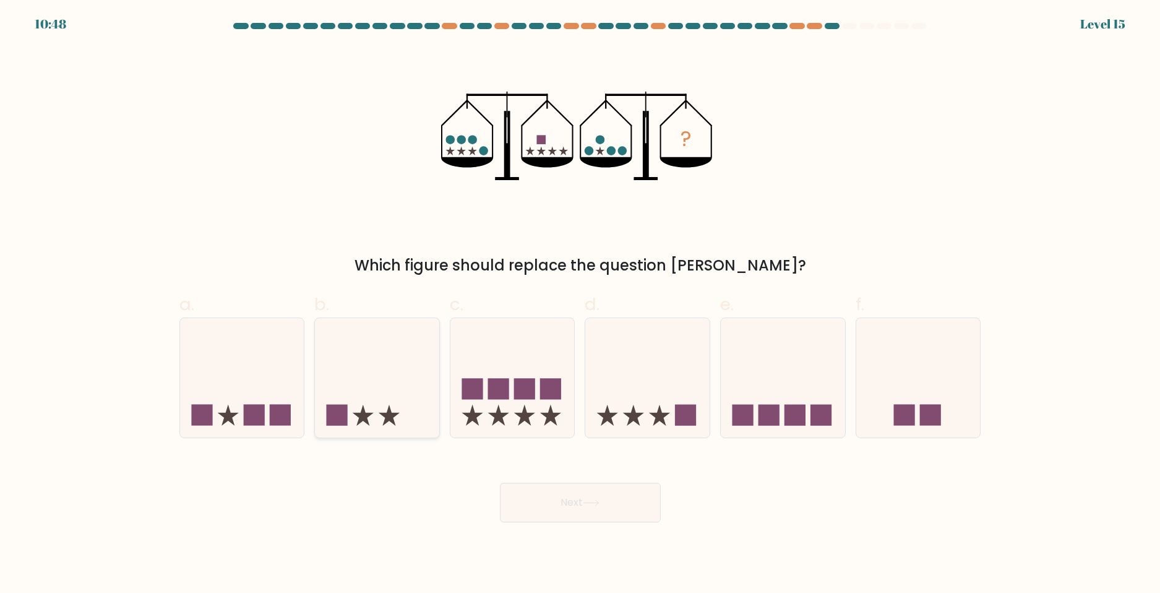
click at [387, 372] on icon at bounding box center [377, 377] width 124 height 103
click at [580, 304] on input "b." at bounding box center [580, 300] width 1 height 8
radio input "true"
click at [559, 513] on button "Next" at bounding box center [580, 503] width 161 height 40
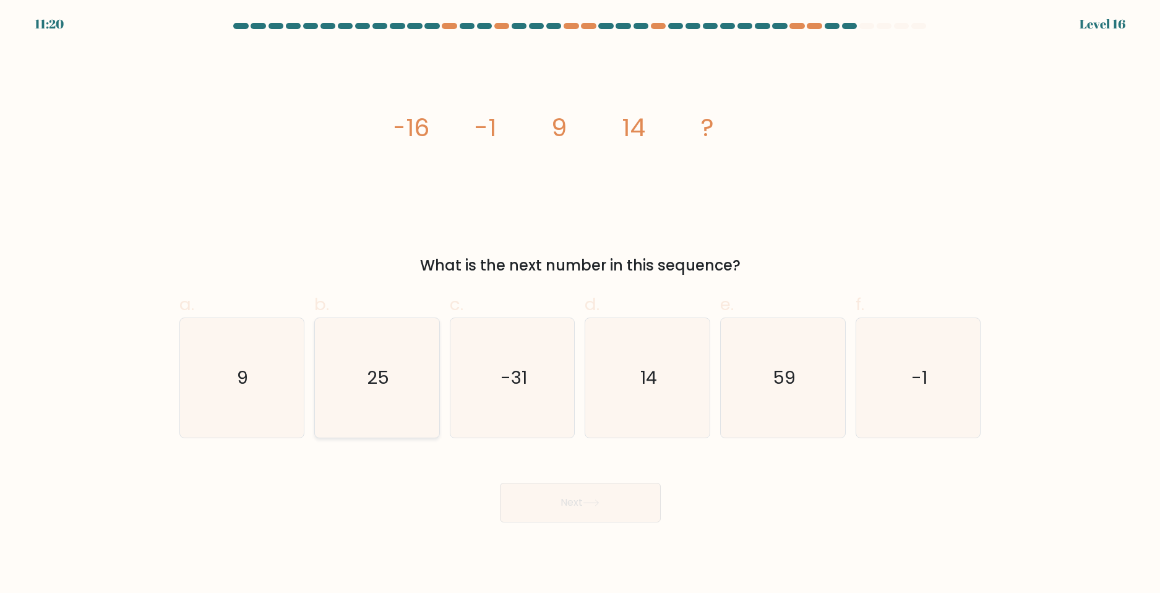
click at [329, 336] on icon "25" at bounding box center [376, 377] width 119 height 119
click at [580, 304] on input "b. 25" at bounding box center [580, 300] width 1 height 8
radio input "true"
click at [557, 483] on button "Next" at bounding box center [580, 503] width 161 height 40
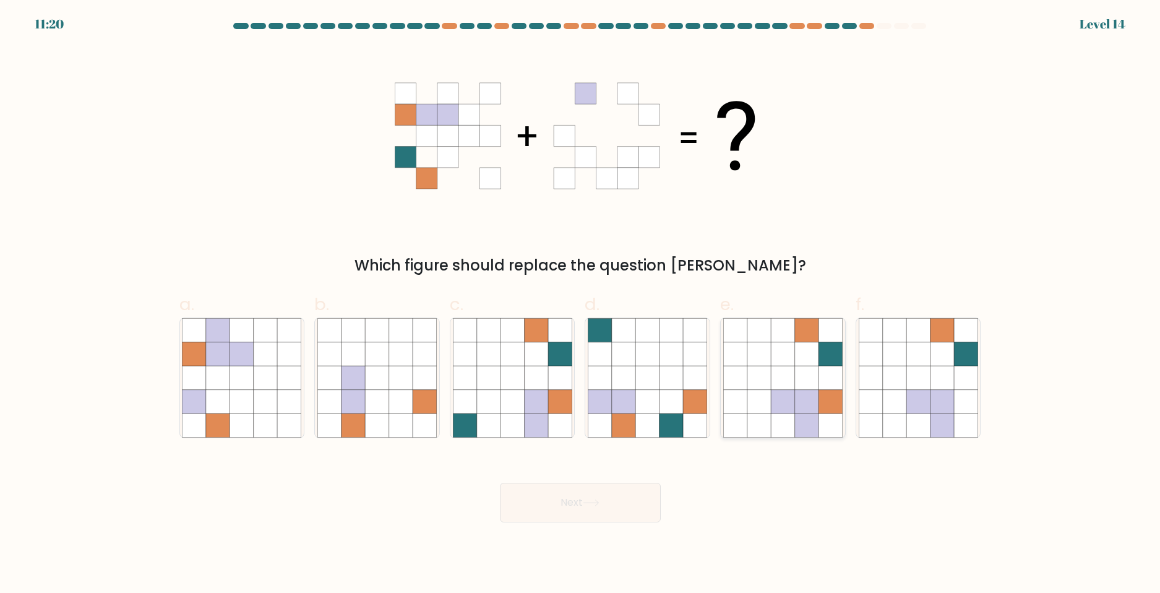
click at [812, 381] on icon at bounding box center [807, 378] width 24 height 24
click at [581, 304] on input "e." at bounding box center [580, 300] width 1 height 8
radio input "true"
click at [491, 515] on div "Next" at bounding box center [580, 487] width 817 height 69
click at [531, 505] on button "Next" at bounding box center [580, 503] width 161 height 40
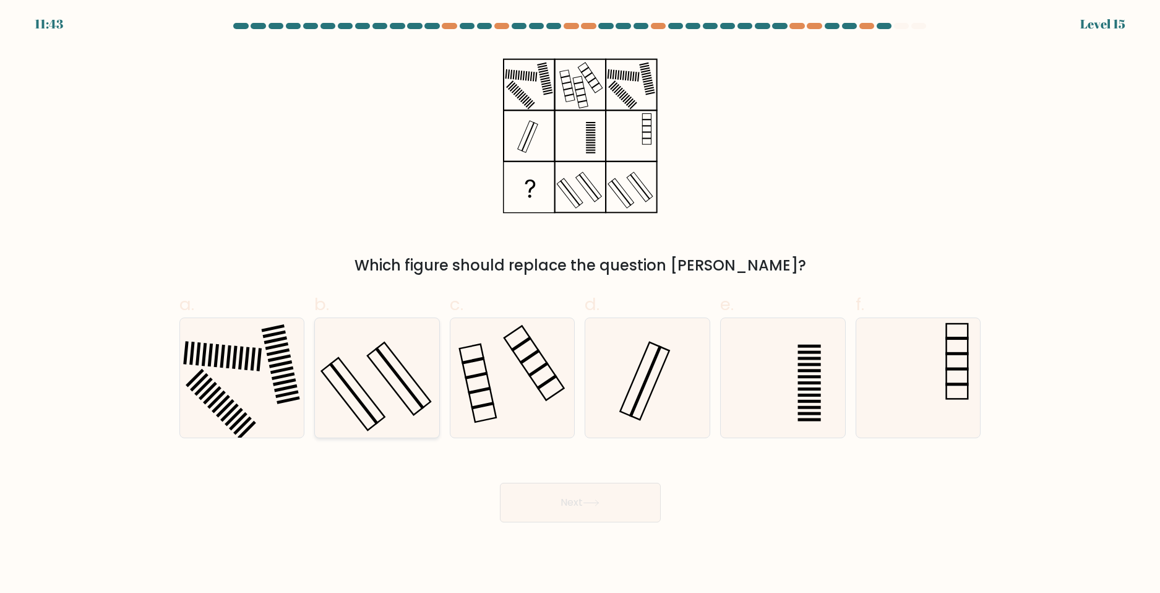
click at [377, 381] on icon at bounding box center [376, 377] width 119 height 119
click at [580, 304] on input "b." at bounding box center [580, 300] width 1 height 8
radio input "true"
click at [337, 388] on icon at bounding box center [377, 378] width 118 height 118
click at [580, 304] on input "b." at bounding box center [580, 300] width 1 height 8
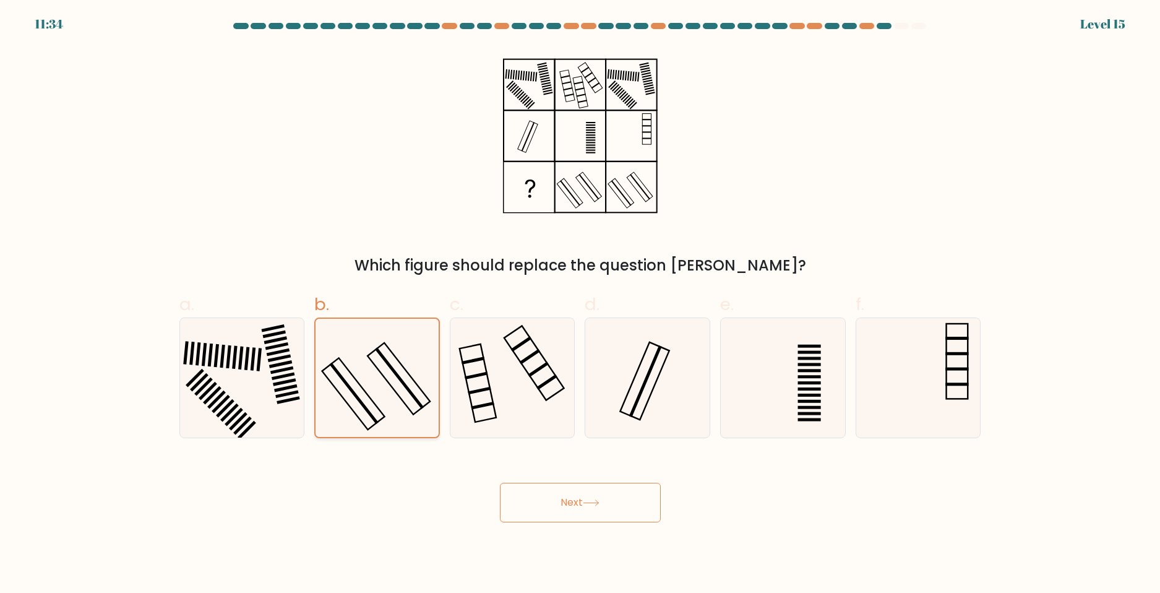
click at [343, 406] on icon at bounding box center [377, 378] width 118 height 118
click at [580, 304] on input "b." at bounding box center [580, 300] width 1 height 8
click at [360, 492] on div "Next" at bounding box center [580, 487] width 817 height 69
click at [546, 504] on button "Next" at bounding box center [580, 503] width 161 height 40
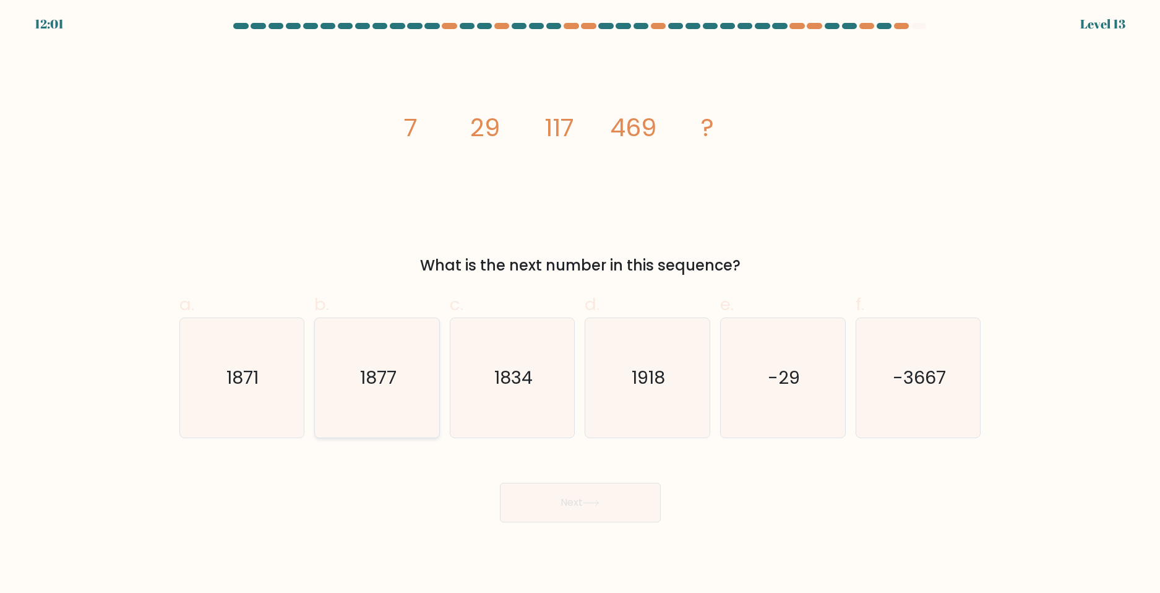
click at [342, 393] on icon "1877" at bounding box center [376, 377] width 119 height 119
click at [580, 304] on input "b. 1877" at bounding box center [580, 300] width 1 height 8
radio input "true"
click at [535, 502] on button "Next" at bounding box center [580, 503] width 161 height 40
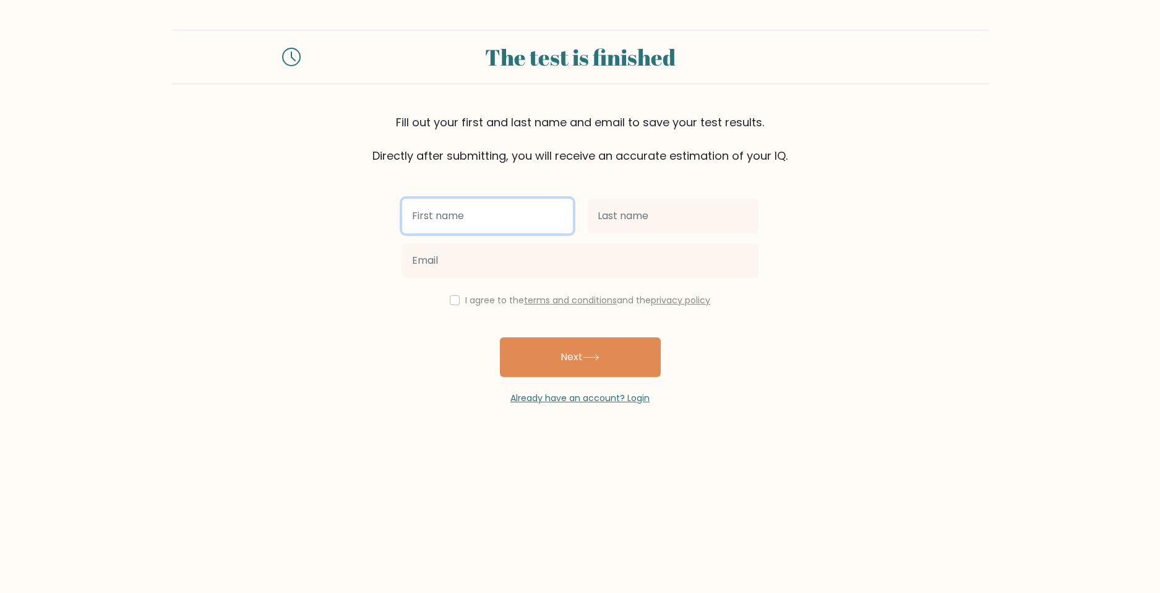
click at [458, 214] on input "text" at bounding box center [487, 216] width 171 height 35
click at [482, 219] on input "text" at bounding box center [487, 216] width 171 height 35
type input "[PERSON_NAME]"
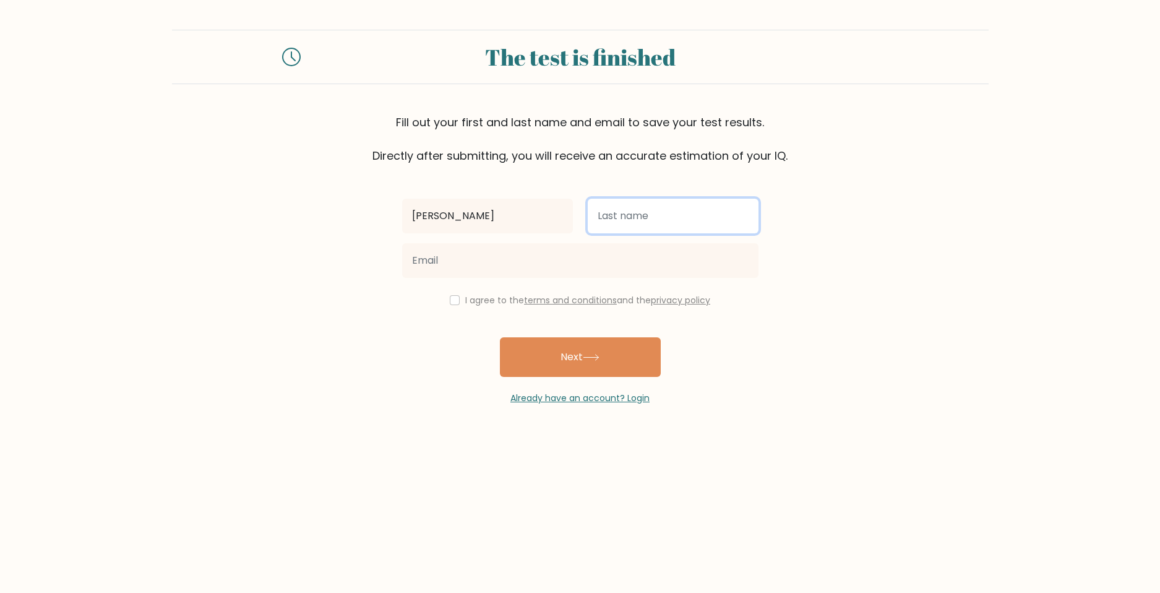
click at [607, 226] on input "text" at bounding box center [673, 216] width 171 height 35
type input "Raz"
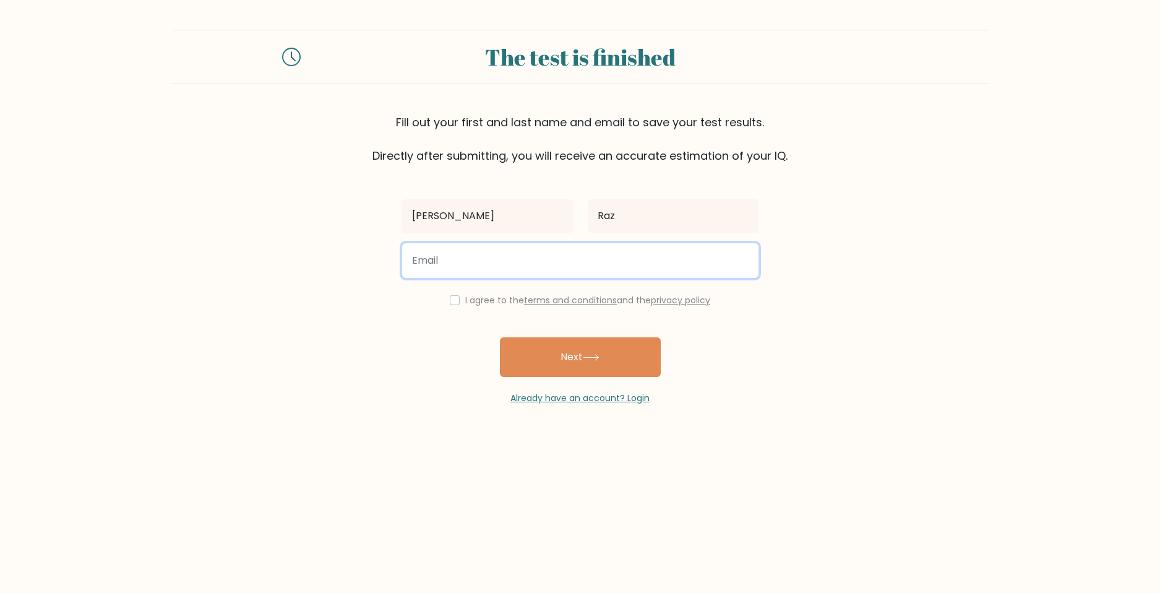
click at [516, 268] on input "email" at bounding box center [580, 260] width 356 height 35
type input "zerojin17@gmail.com"
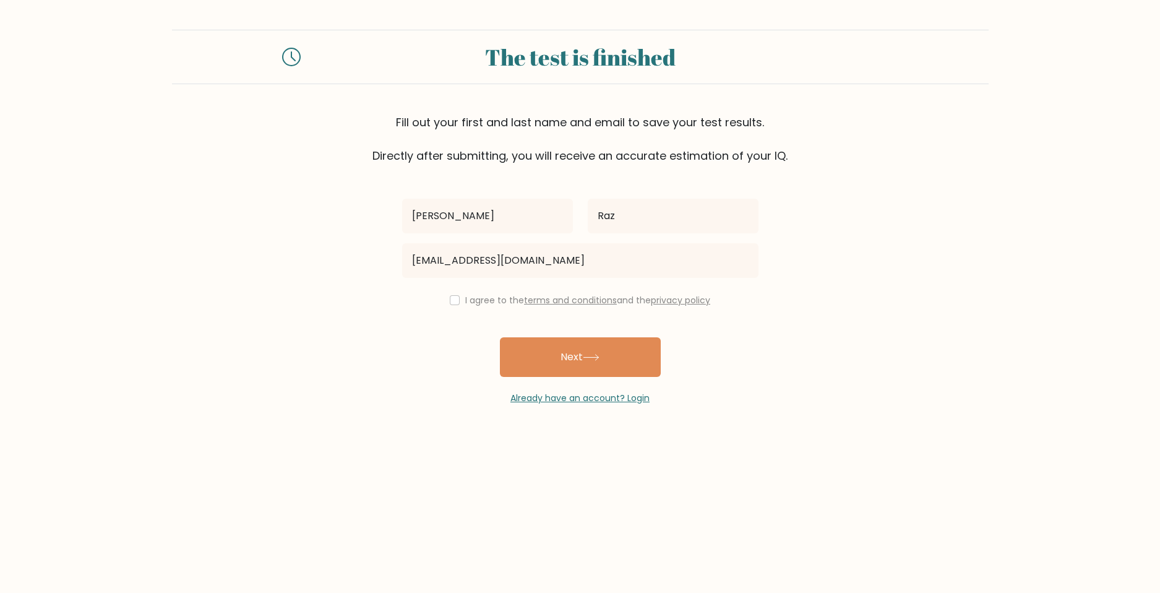
click at [442, 300] on div "I agree to the terms and conditions and the privacy policy" at bounding box center [580, 300] width 371 height 15
drag, startPoint x: 452, startPoint y: 301, endPoint x: 499, endPoint y: 338, distance: 59.9
click at [452, 301] on input "checkbox" at bounding box center [455, 300] width 10 height 10
checkbox input "true"
click at [527, 359] on button "Next" at bounding box center [580, 357] width 161 height 40
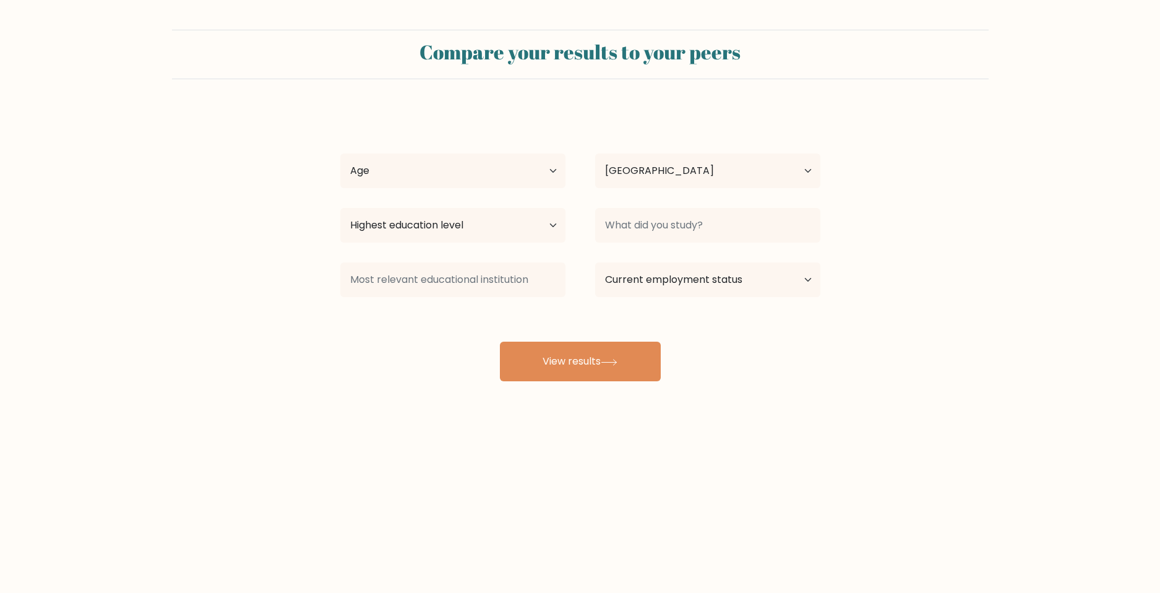
select select "PH"
click at [495, 180] on select "Age Under 18 years old 18-24 years old 25-34 years old 35-44 years old 45-54 ye…" at bounding box center [452, 170] width 225 height 35
select select "25_34"
click at [340, 153] on select "Age Under 18 years old 18-24 years old 25-34 years old 35-44 years old 45-54 ye…" at bounding box center [452, 170] width 225 height 35
click at [416, 237] on select "Highest education level No schooling Primary Lower Secondary Upper Secondary Oc…" at bounding box center [452, 225] width 225 height 35
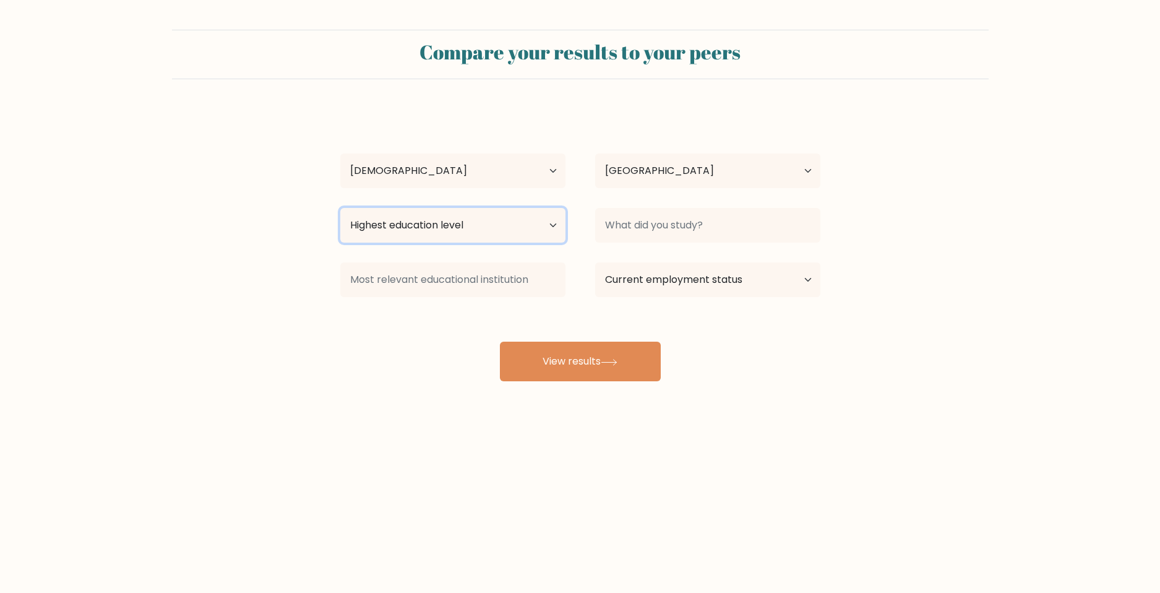
select select "bachelors_degree"
click at [340, 208] on select "Highest education level No schooling Primary Lower Secondary Upper Secondary Oc…" at bounding box center [452, 225] width 225 height 35
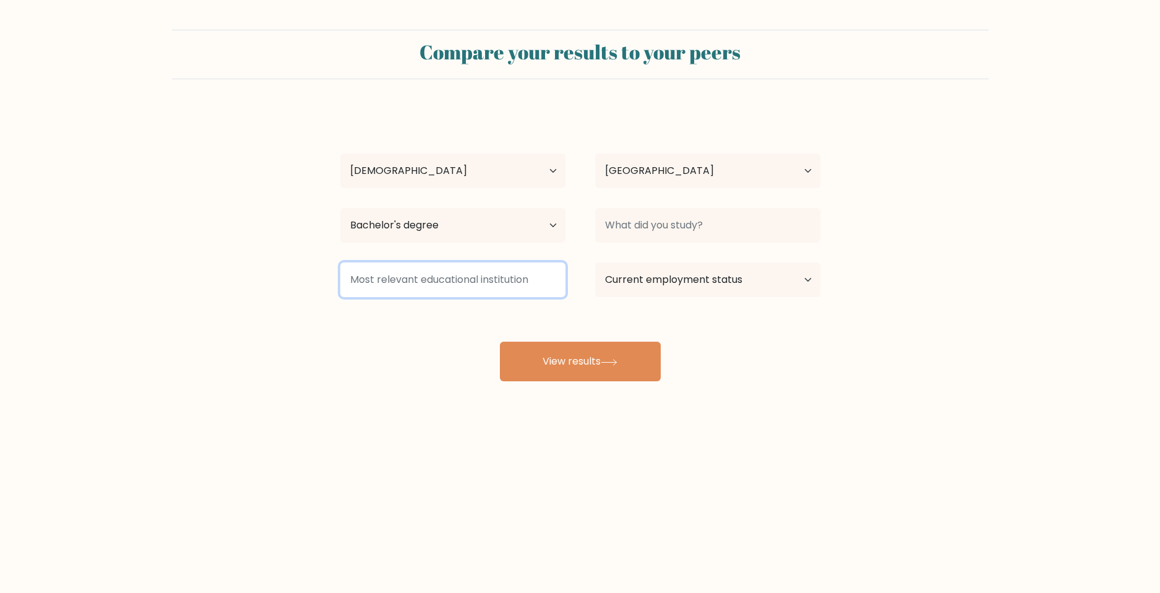
click at [443, 289] on input at bounding box center [452, 279] width 225 height 35
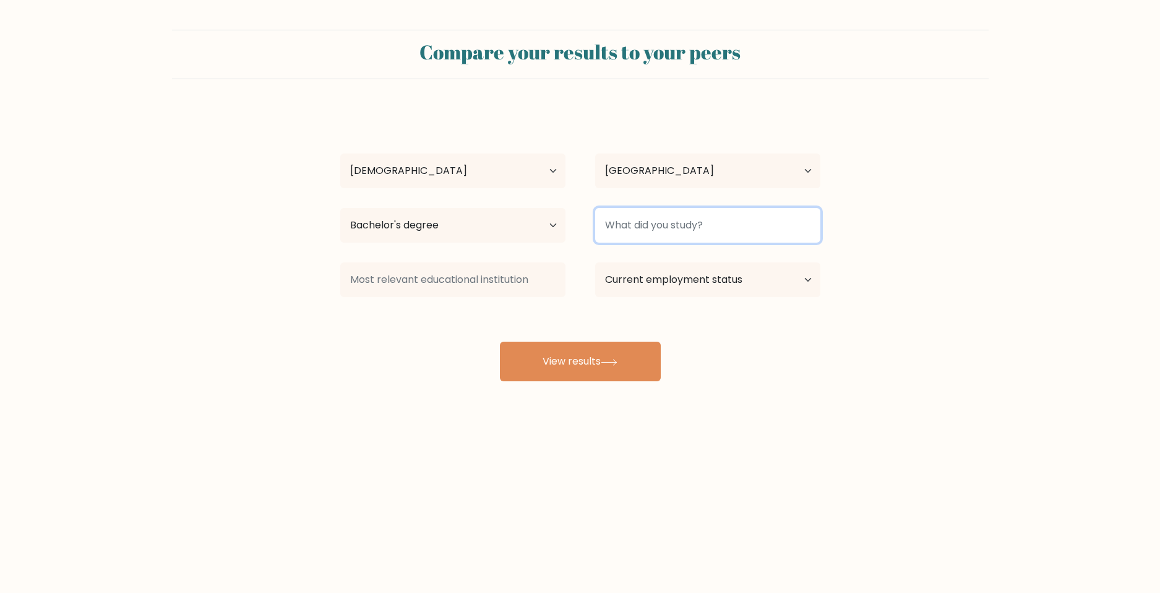
click at [640, 223] on input at bounding box center [707, 225] width 225 height 35
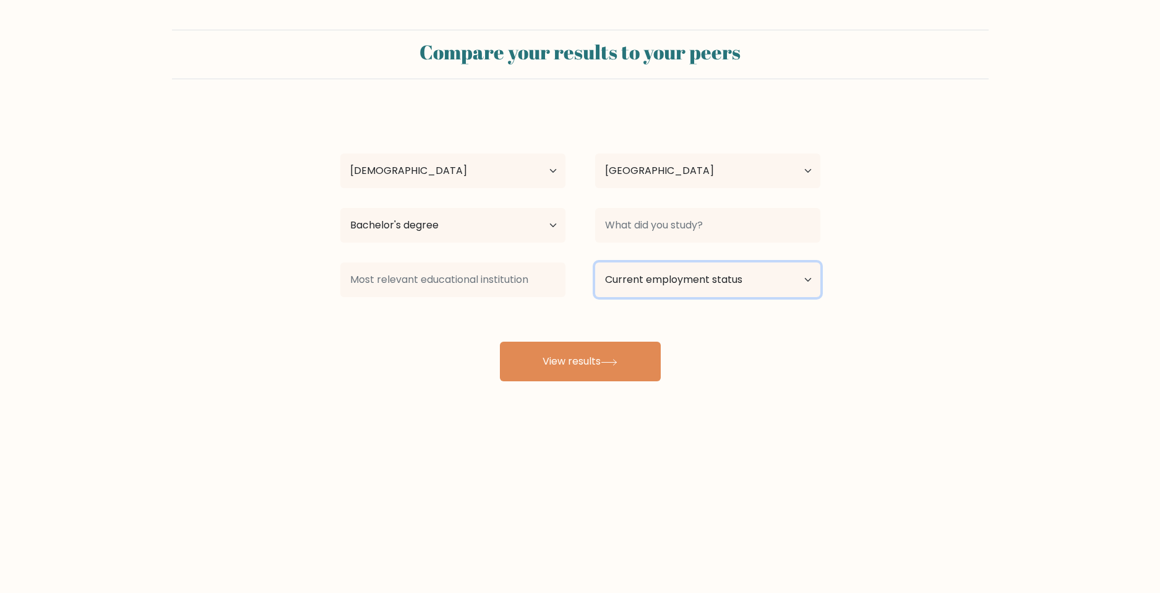
click at [703, 290] on select "Current employment status Employed Student Retired Other / prefer not to answer" at bounding box center [707, 279] width 225 height 35
select select "other"
click at [595, 262] on select "Current employment status Employed Student Retired Other / prefer not to answer" at bounding box center [707, 279] width 225 height 35
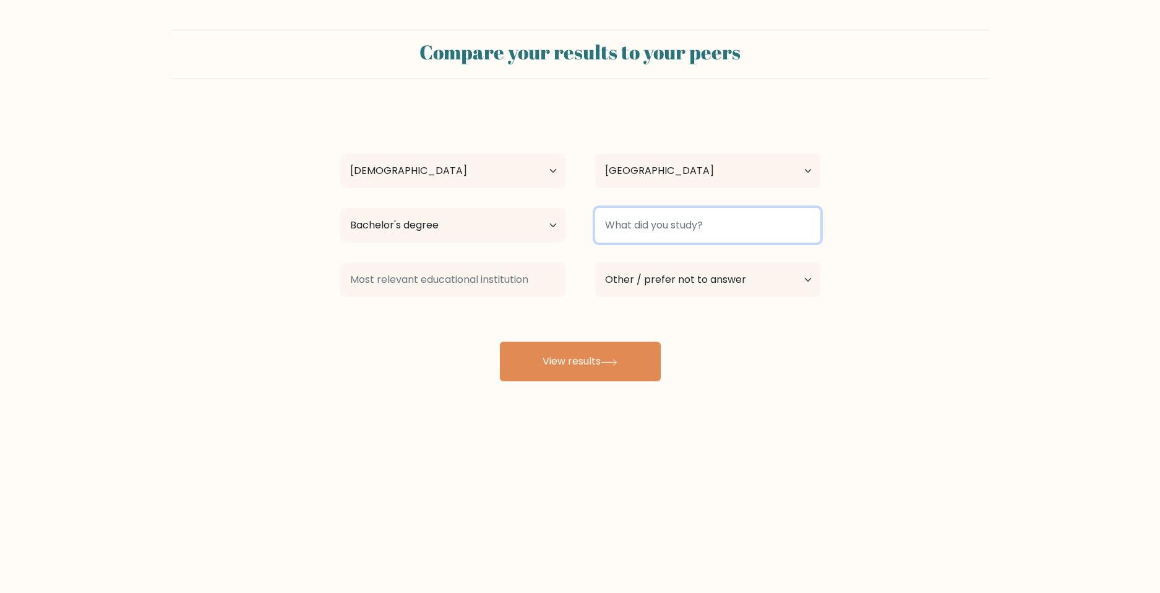
click at [637, 222] on input at bounding box center [707, 225] width 225 height 35
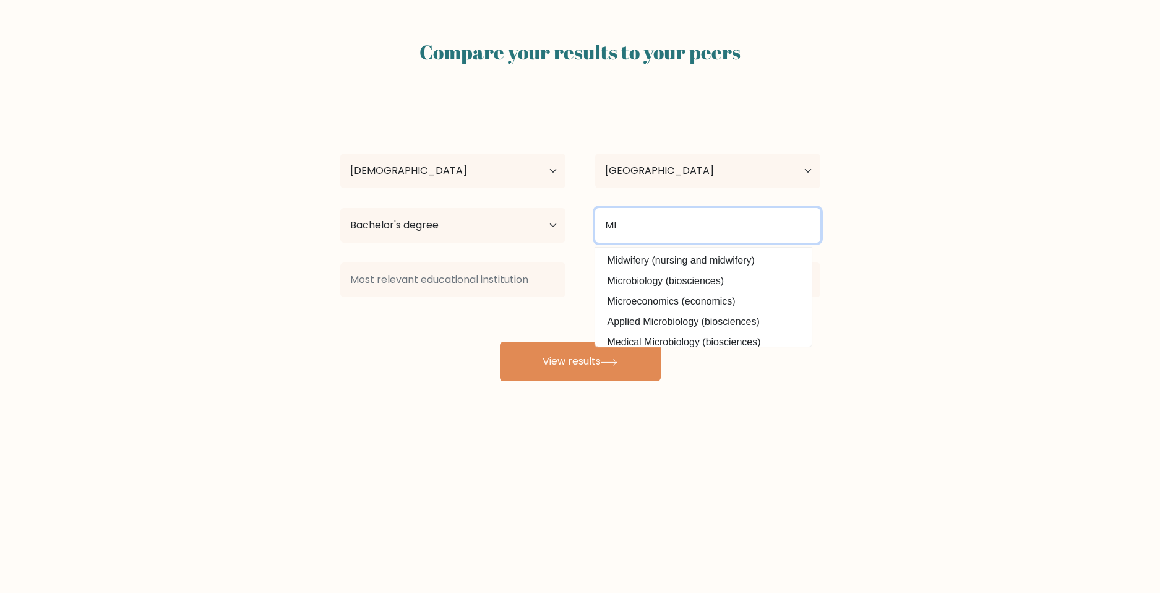
type input "M"
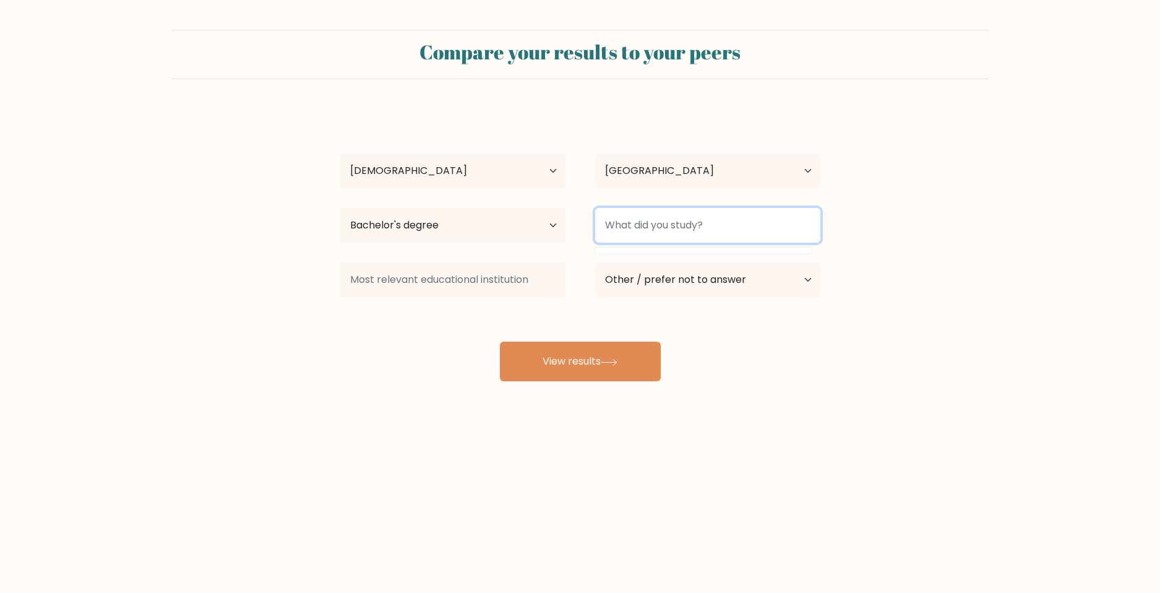
type input "b"
type input "M"
type input "basic military training"
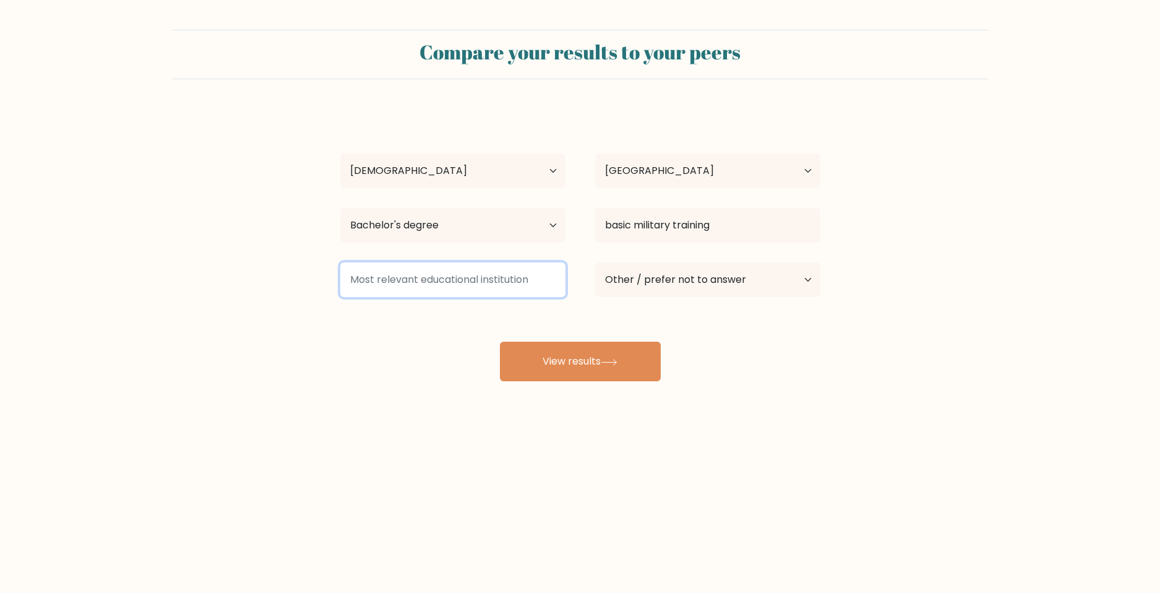
click at [508, 278] on input at bounding box center [452, 279] width 225 height 35
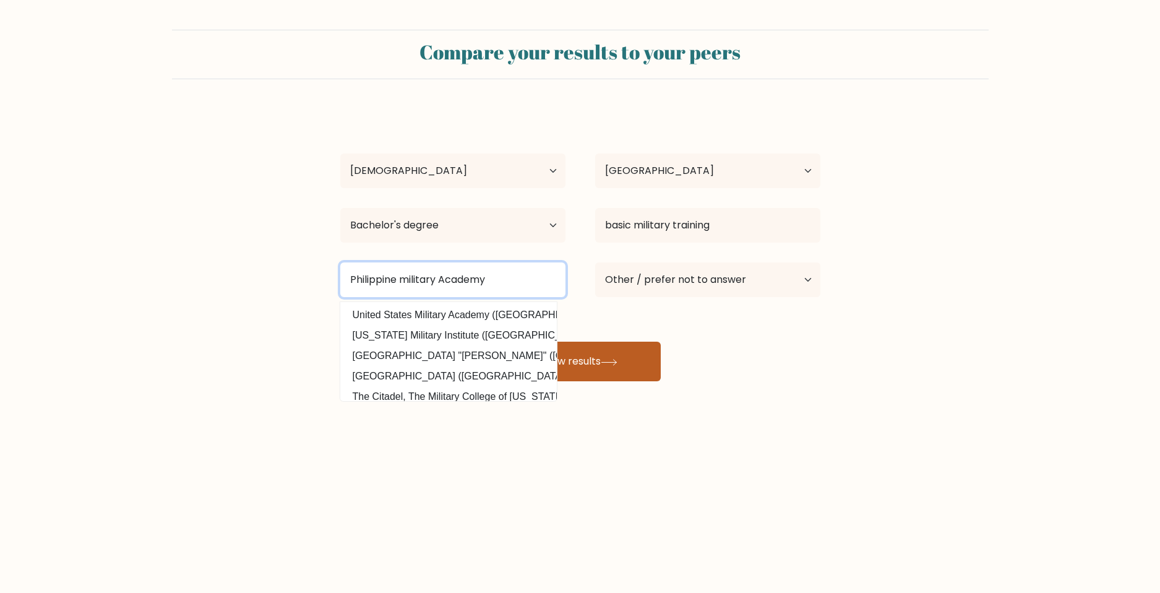
type input "Philippine military Academy"
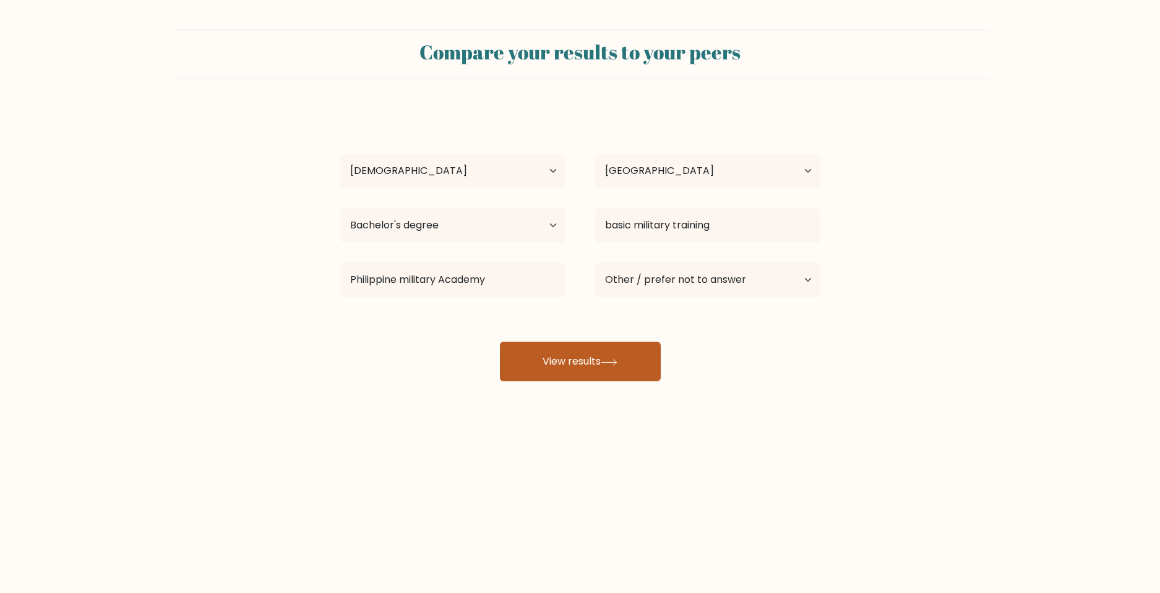
click at [622, 376] on button "View results" at bounding box center [580, 362] width 161 height 40
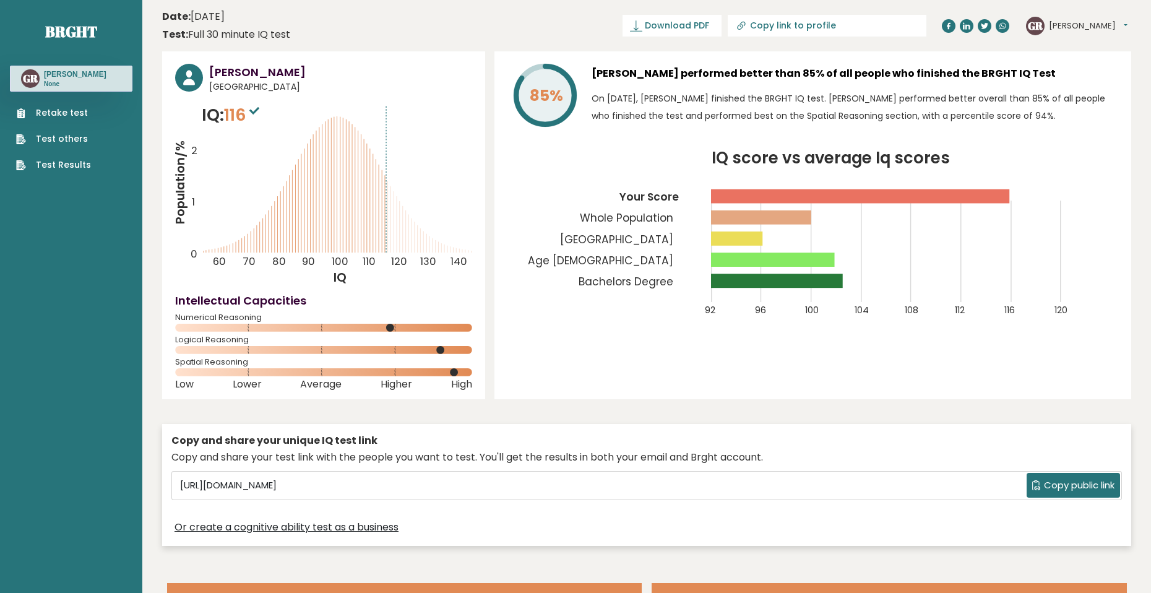
click at [1054, 487] on span "Copy public link" at bounding box center [1079, 485] width 71 height 14
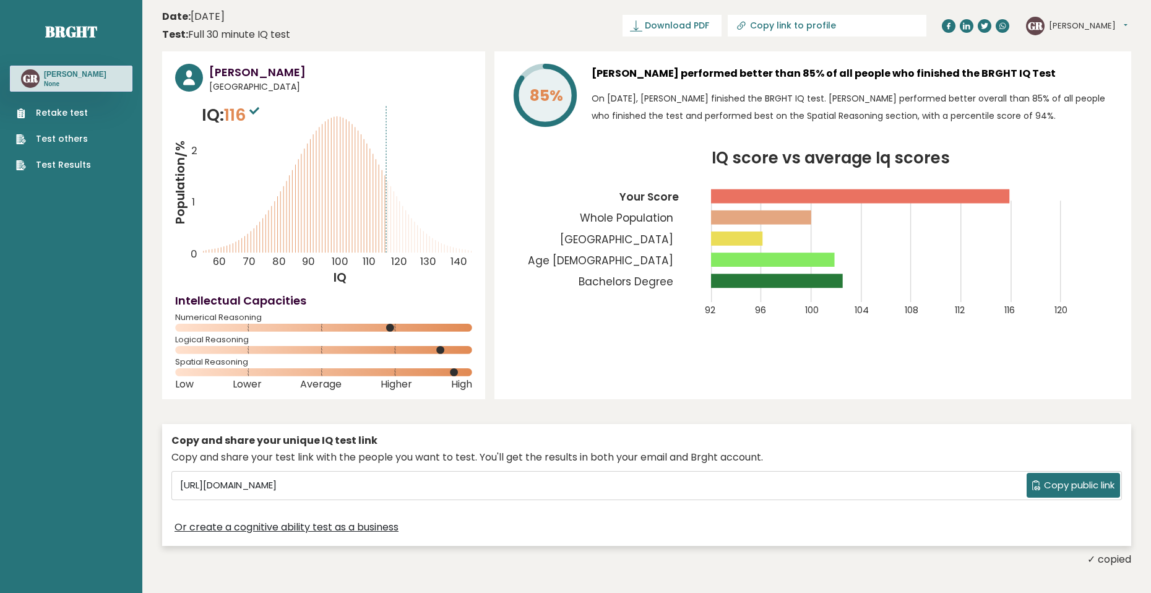
click at [1063, 481] on span "Copy public link" at bounding box center [1079, 485] width 71 height 14
click at [709, 22] on span "Download PDF" at bounding box center [677, 25] width 64 height 13
